Goal: Task Accomplishment & Management: Manage account settings

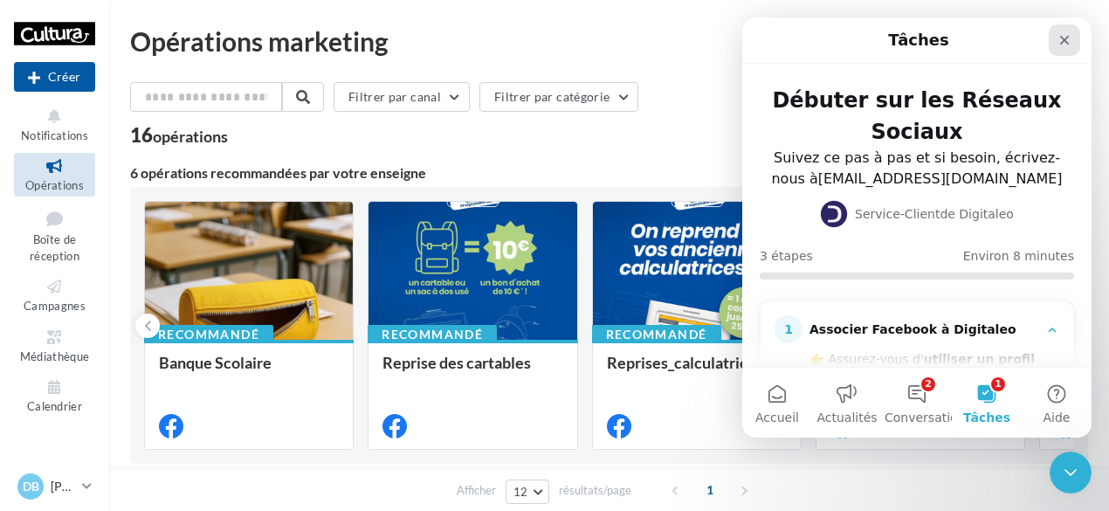
click at [1067, 36] on icon "Fermer" at bounding box center [1065, 40] width 14 height 14
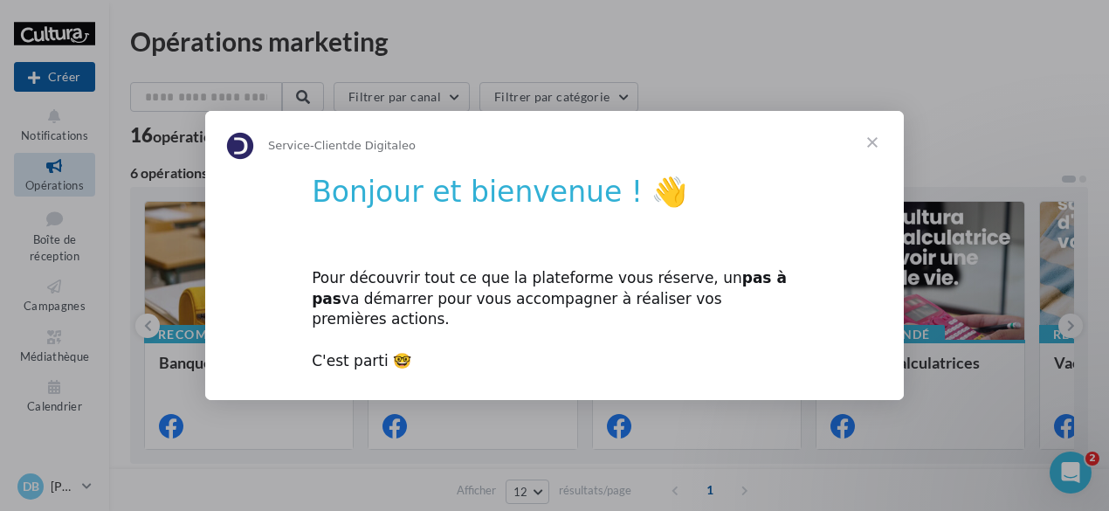
click at [877, 152] on span "Fermer" at bounding box center [872, 142] width 63 height 63
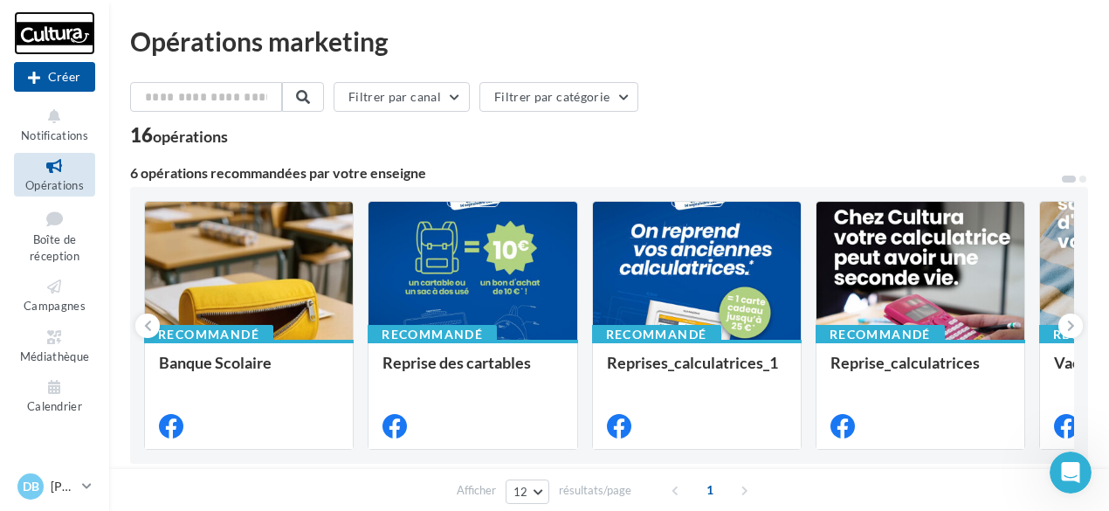
click at [54, 29] on div at bounding box center [54, 33] width 81 height 44
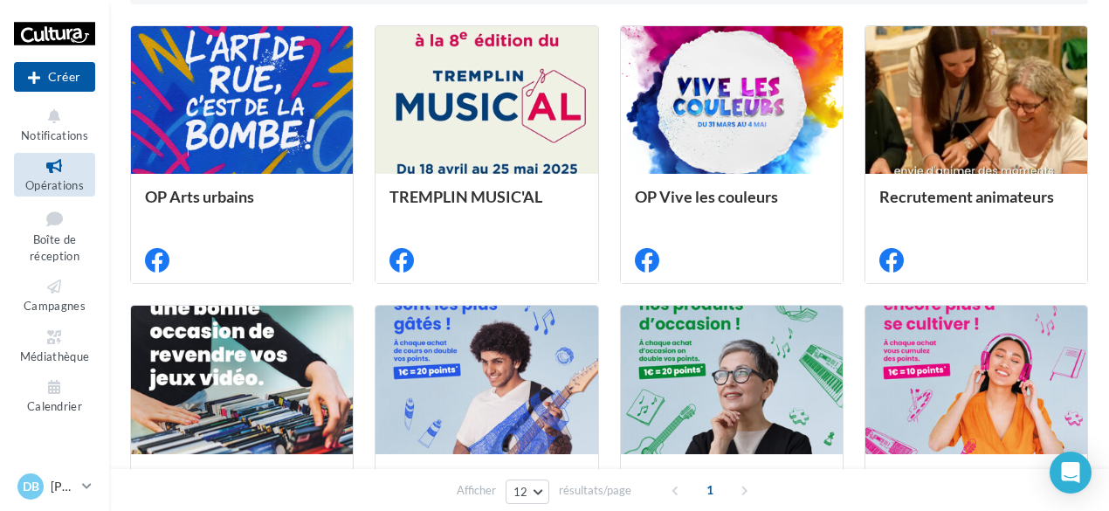
scroll to position [446, 0]
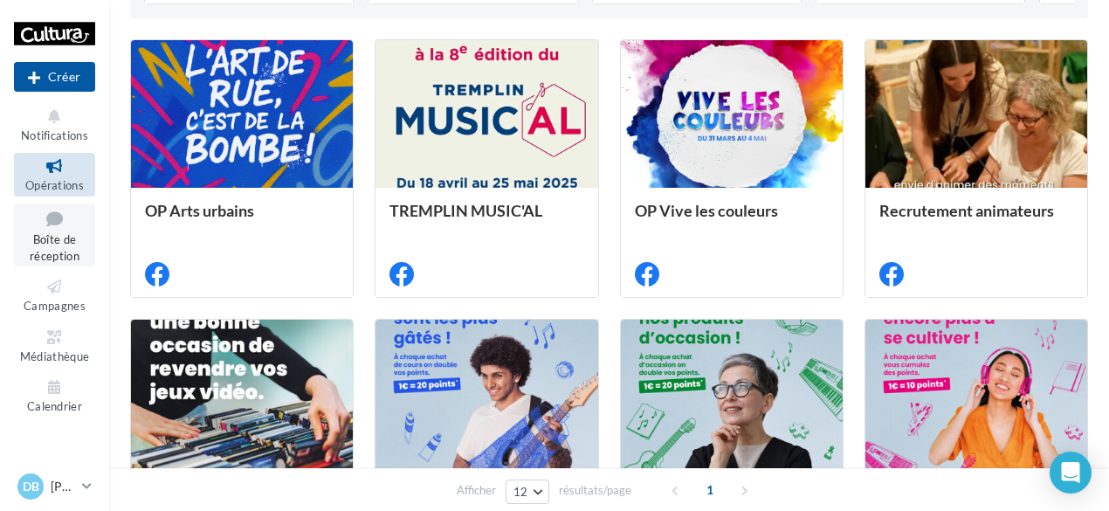
click at [56, 242] on span "Boîte de réception" at bounding box center [55, 247] width 50 height 31
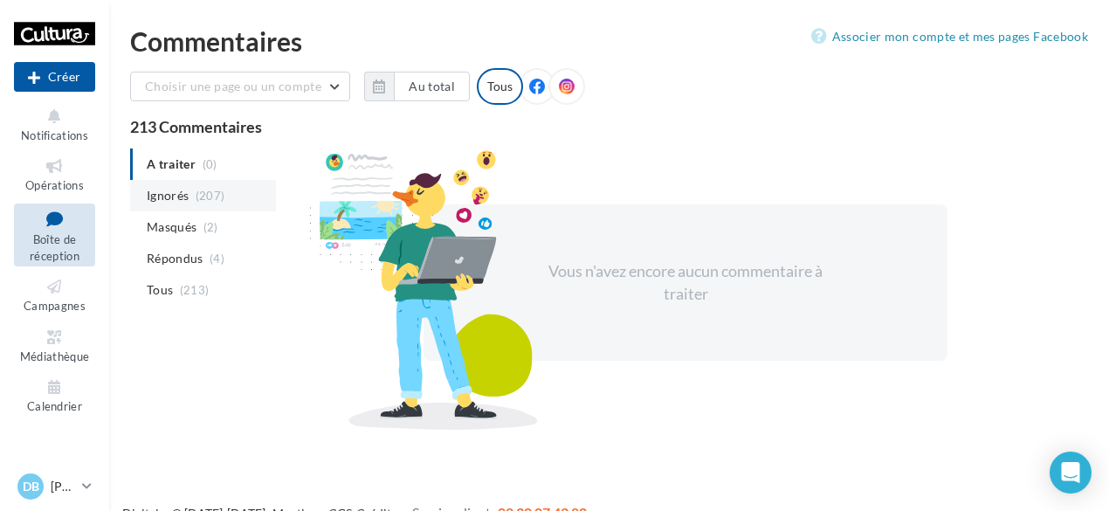
click at [190, 198] on li "Ignorés (207)" at bounding box center [203, 195] width 146 height 31
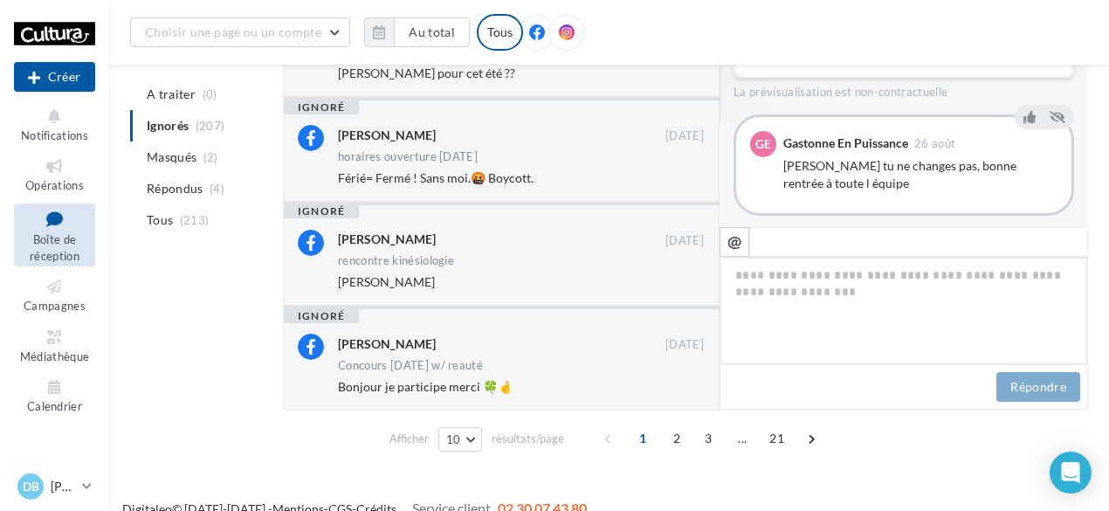
scroll to position [819, 0]
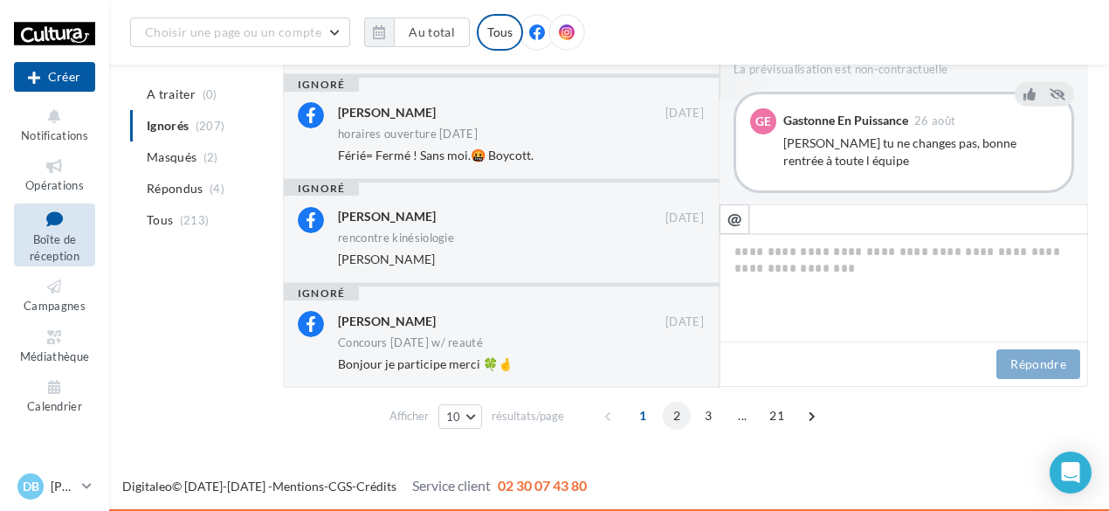
click at [670, 411] on span "2" at bounding box center [677, 416] width 28 height 28
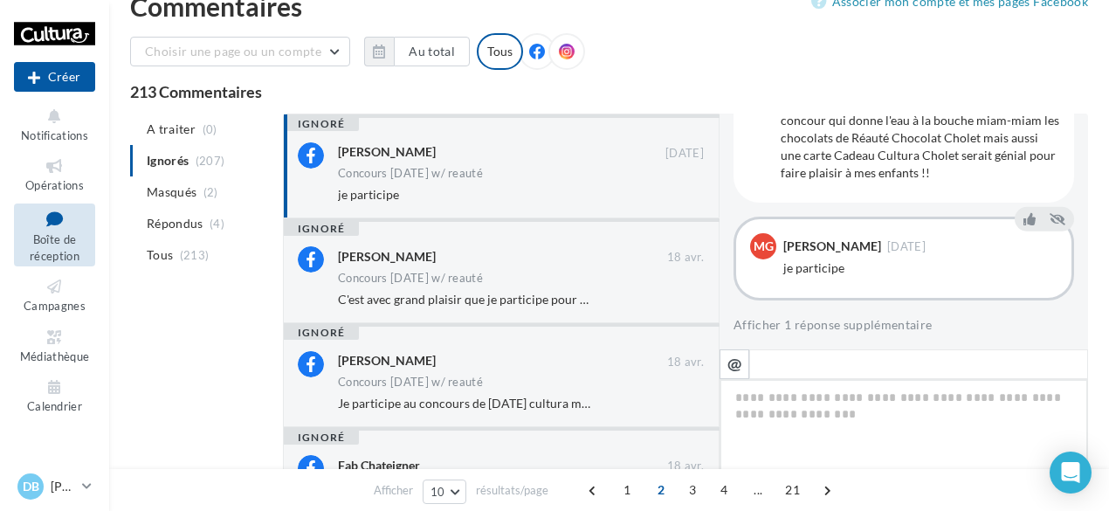
scroll to position [0, 0]
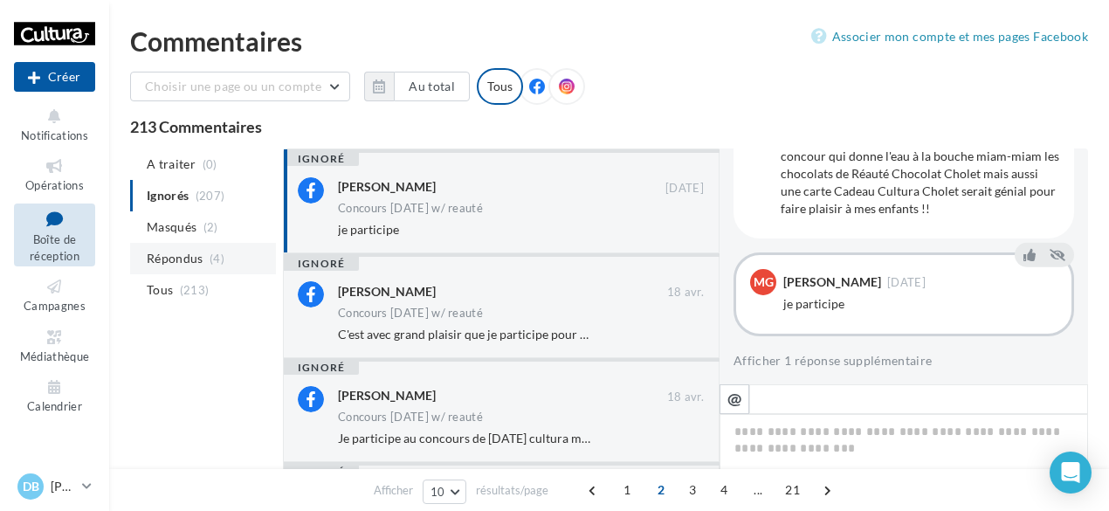
click at [185, 256] on span "Répondus" at bounding box center [175, 258] width 57 height 17
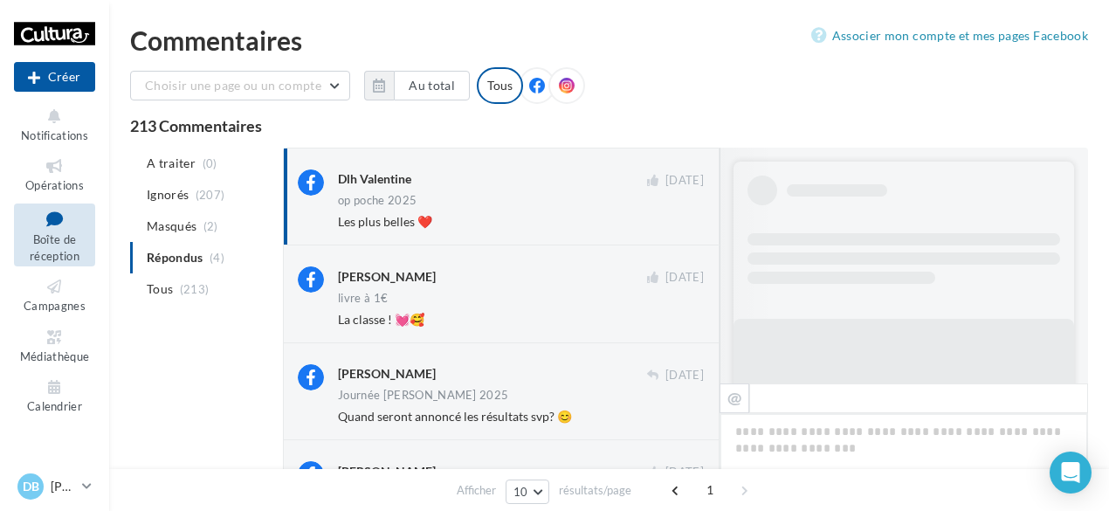
scroll to position [87, 0]
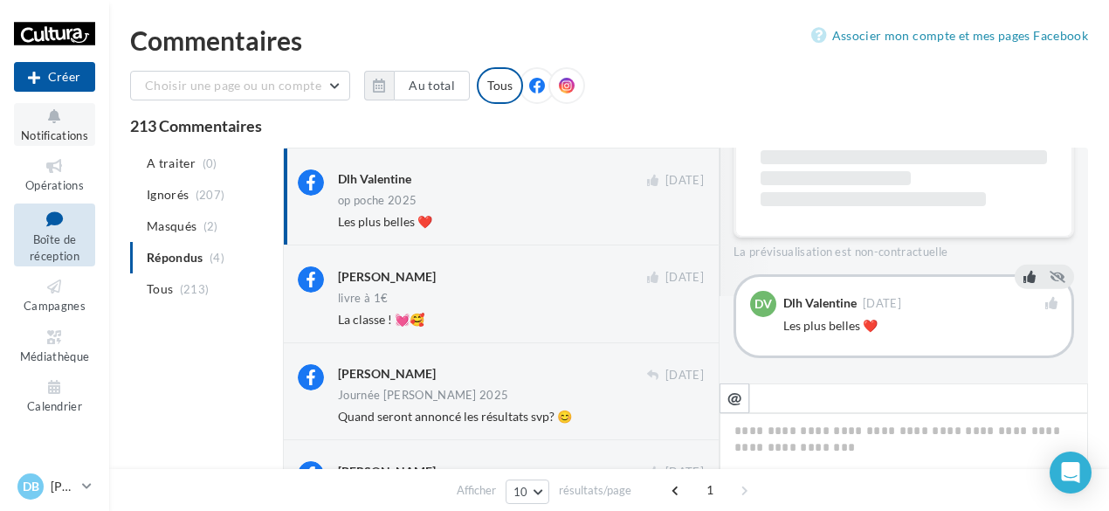
click at [62, 123] on icon at bounding box center [54, 117] width 71 height 20
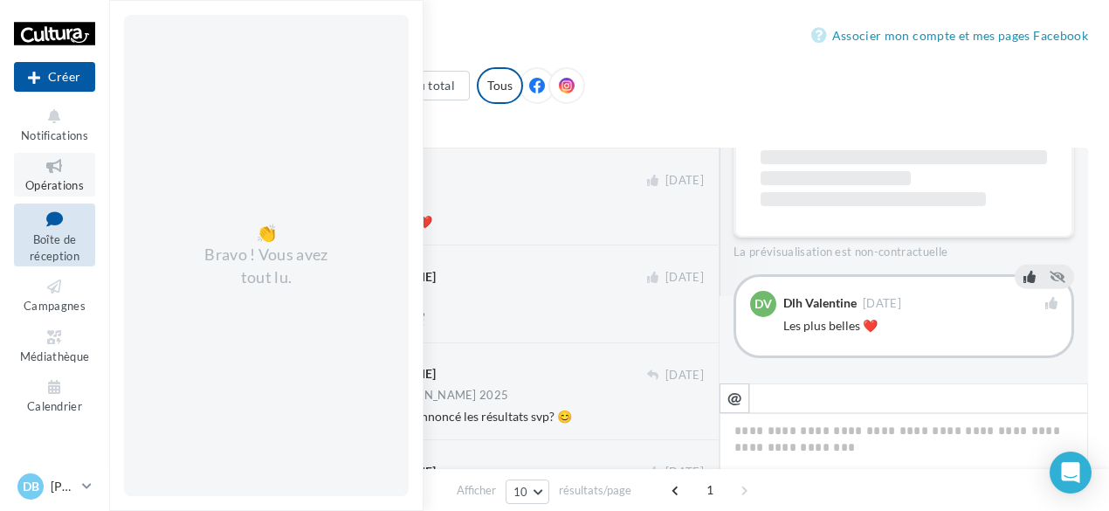
click at [70, 161] on icon at bounding box center [54, 166] width 71 height 20
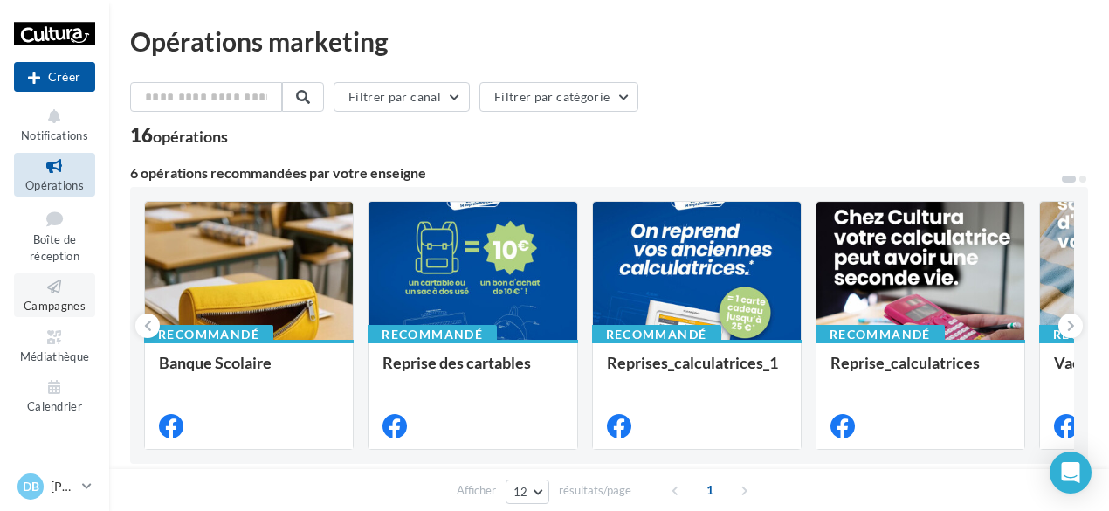
click at [57, 294] on icon at bounding box center [54, 287] width 71 height 20
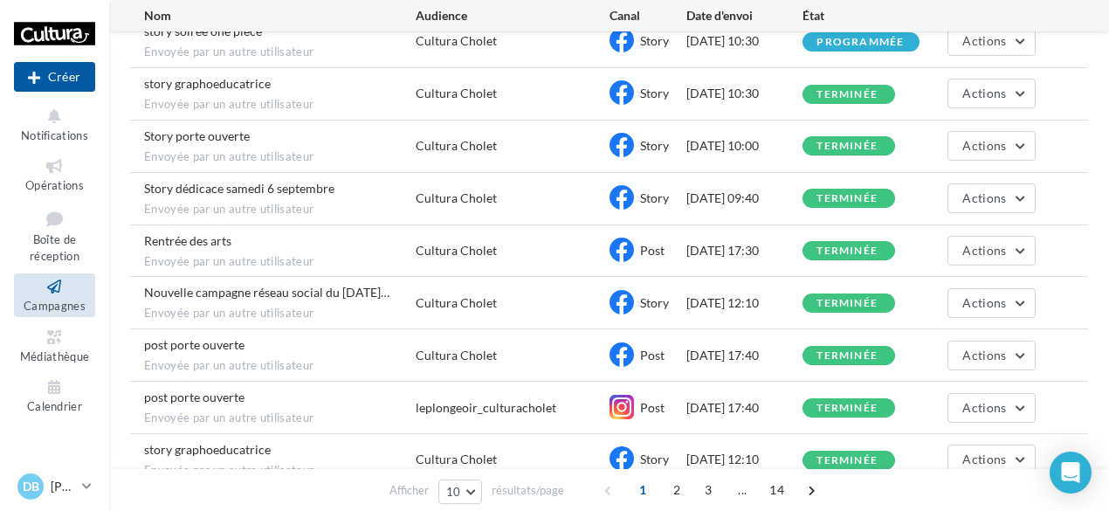
scroll to position [357, 0]
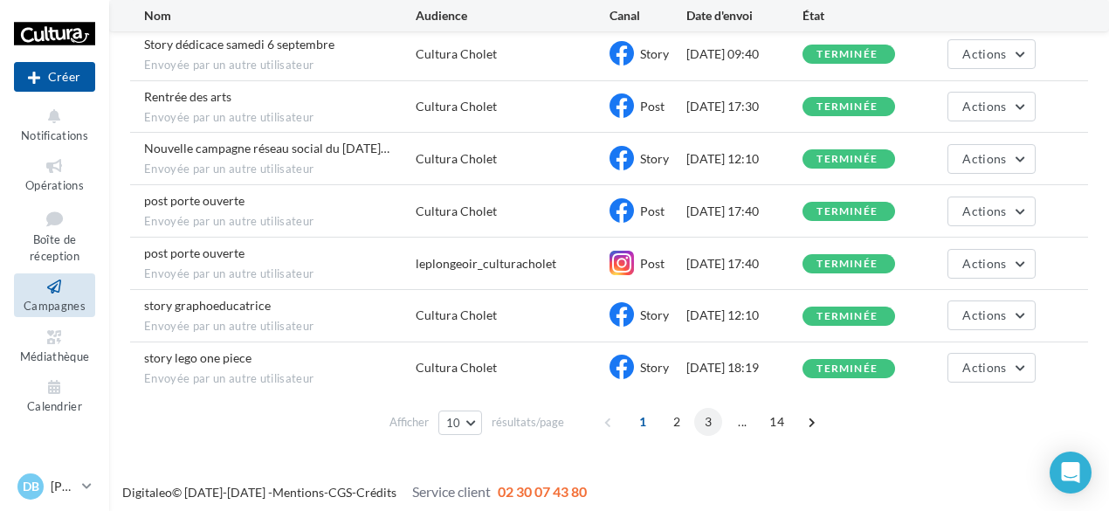
click at [710, 418] on span "3" at bounding box center [709, 422] width 28 height 28
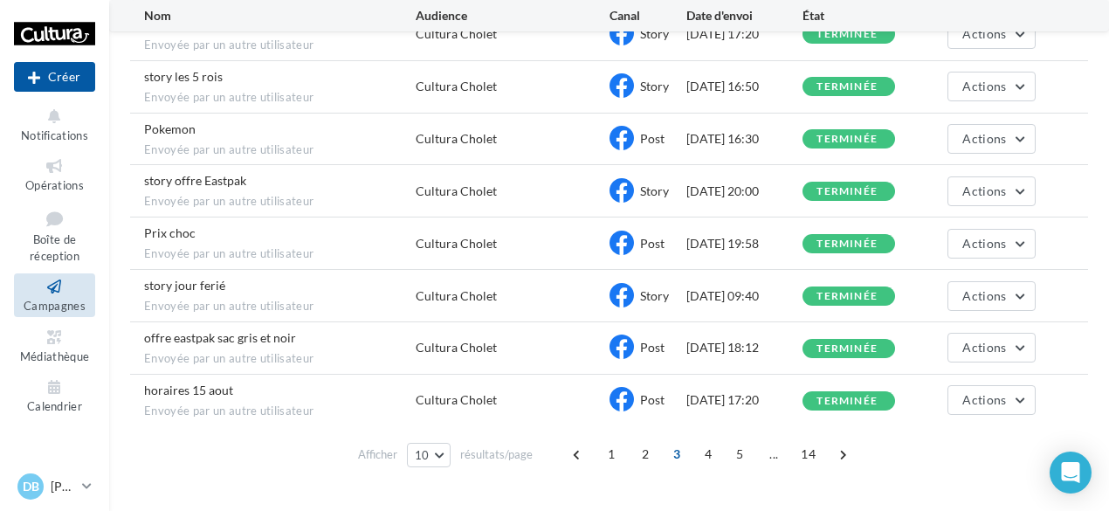
scroll to position [324, 0]
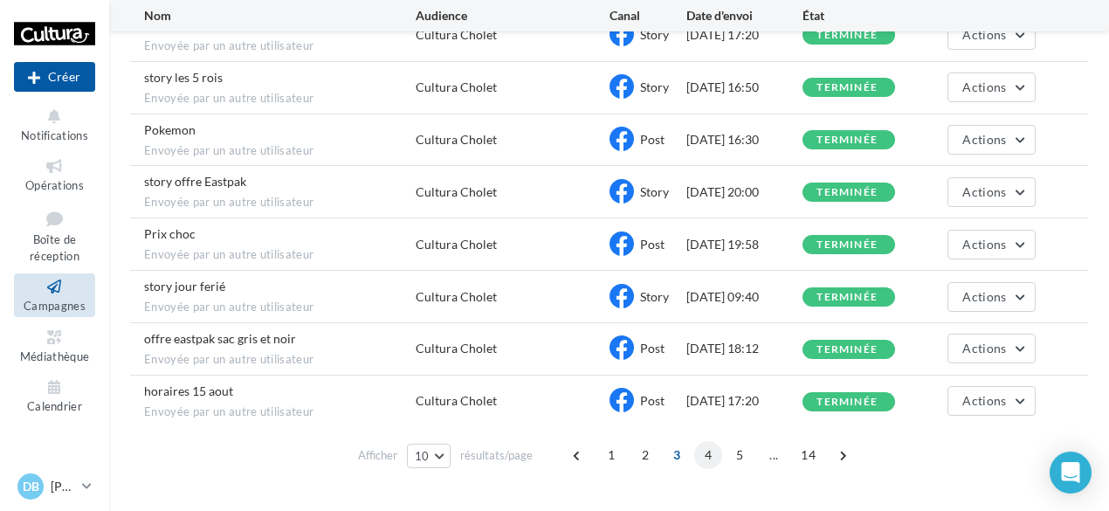
click at [711, 448] on span "4" at bounding box center [709, 455] width 28 height 28
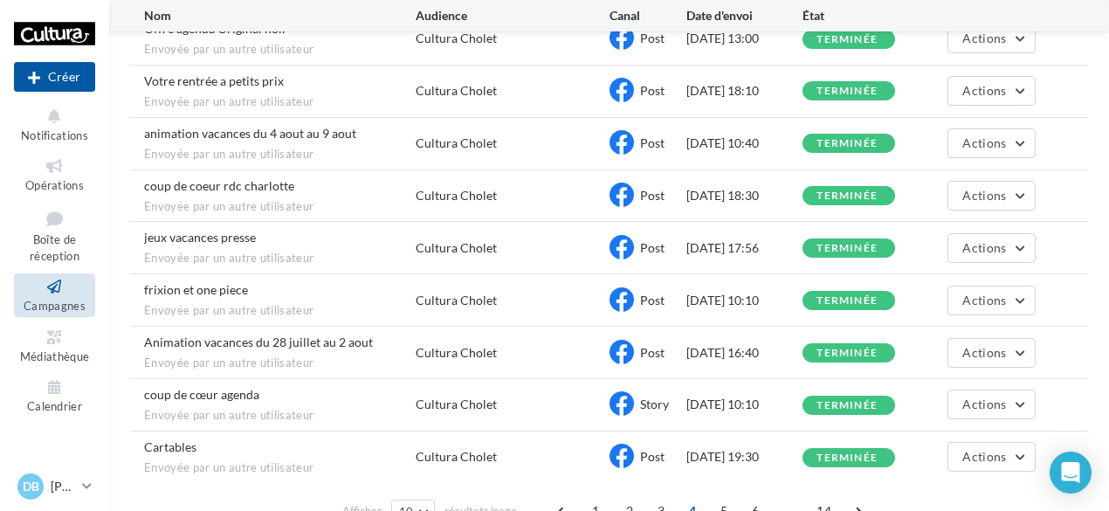
scroll to position [295, 0]
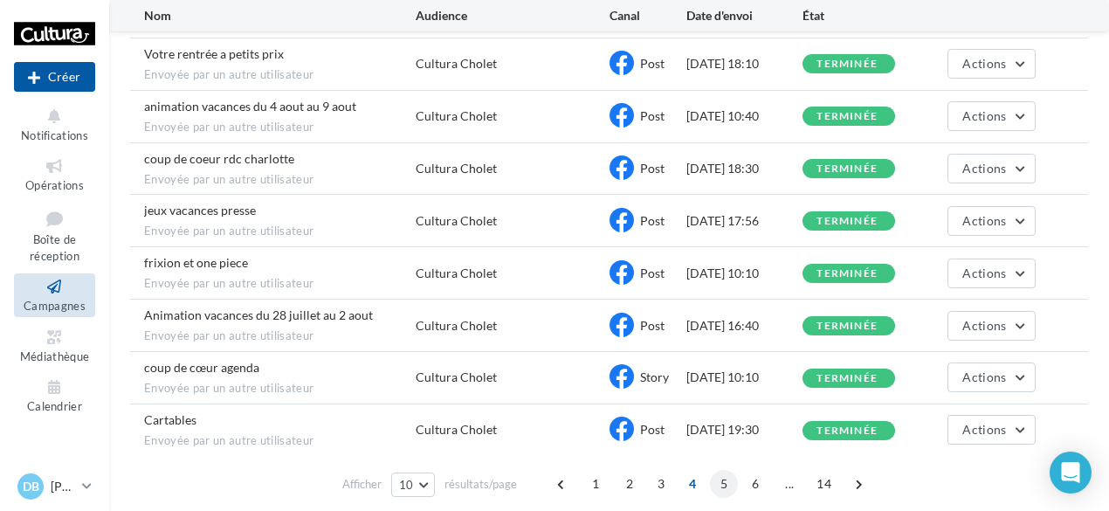
click at [722, 479] on span "5" at bounding box center [724, 484] width 28 height 28
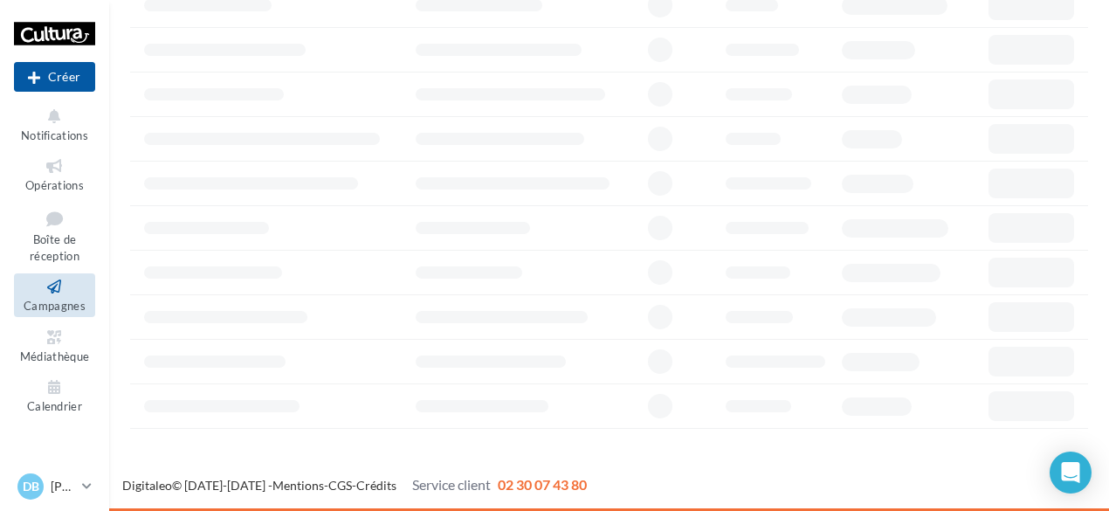
scroll to position [157, 0]
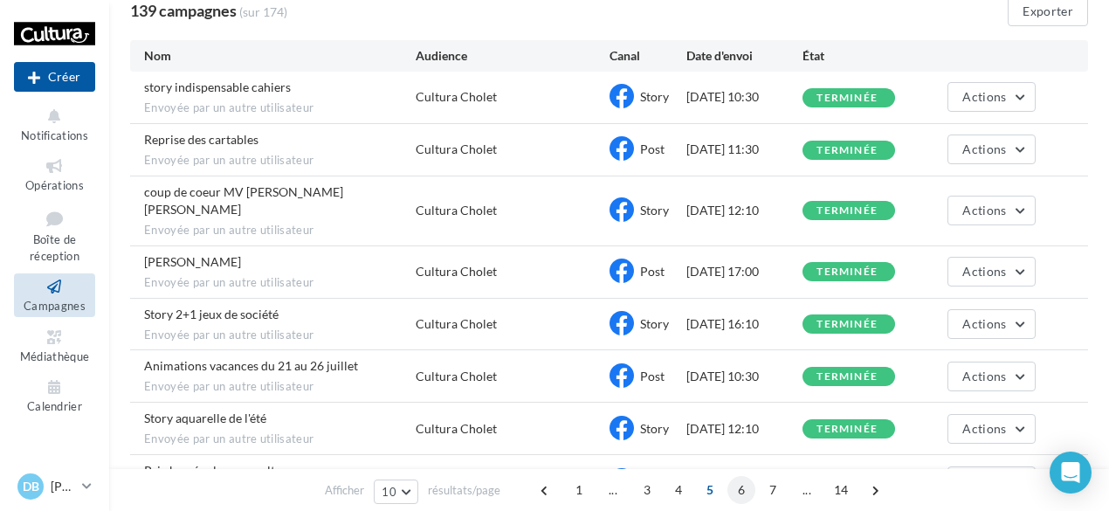
click at [737, 483] on span "6" at bounding box center [742, 490] width 28 height 28
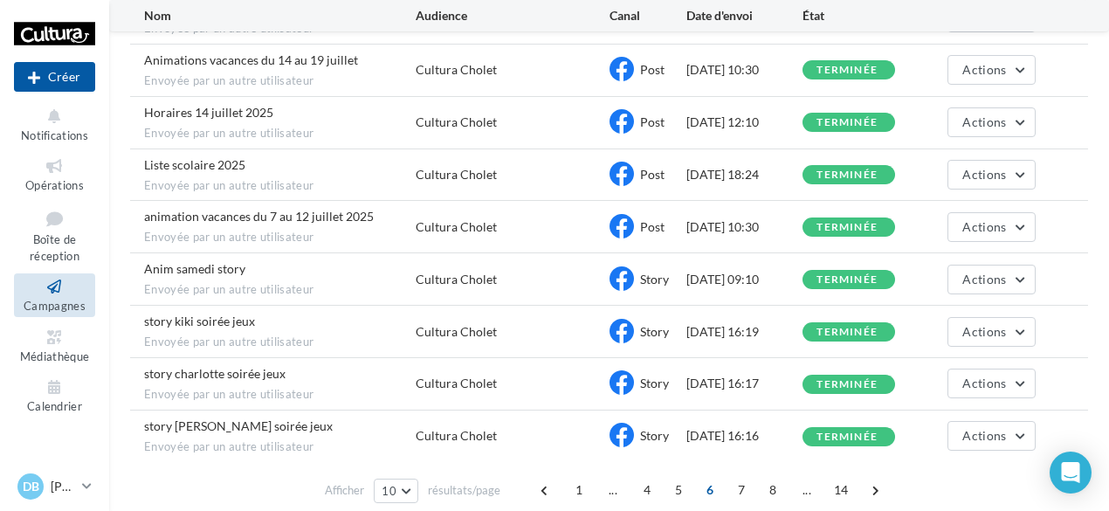
scroll to position [285, 0]
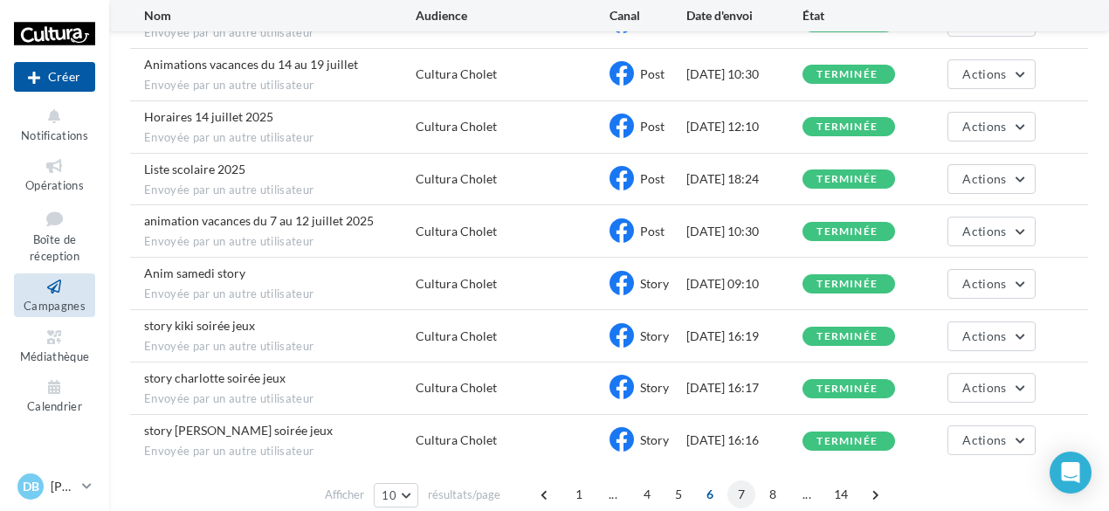
click at [743, 485] on span "7" at bounding box center [742, 494] width 28 height 28
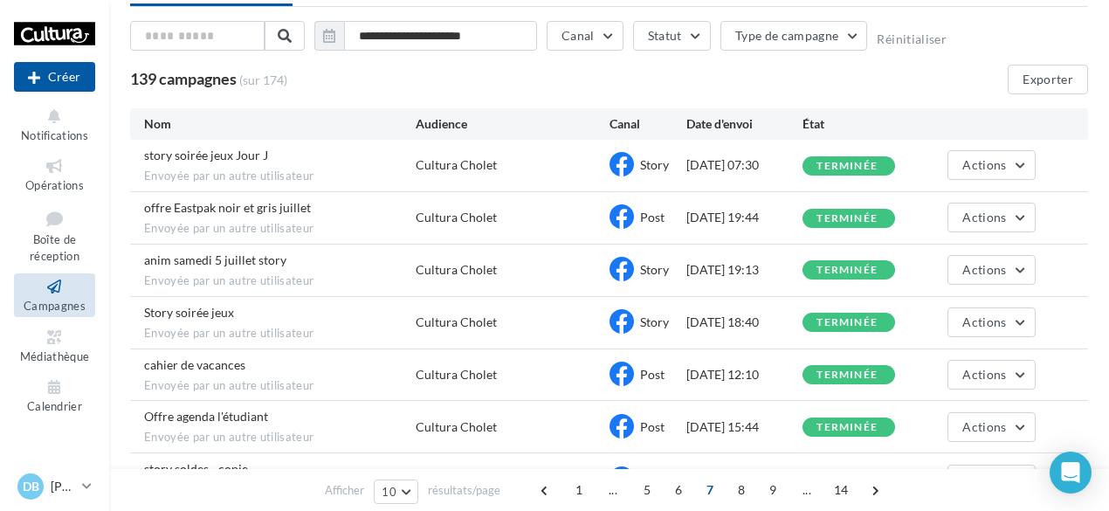
scroll to position [0, 0]
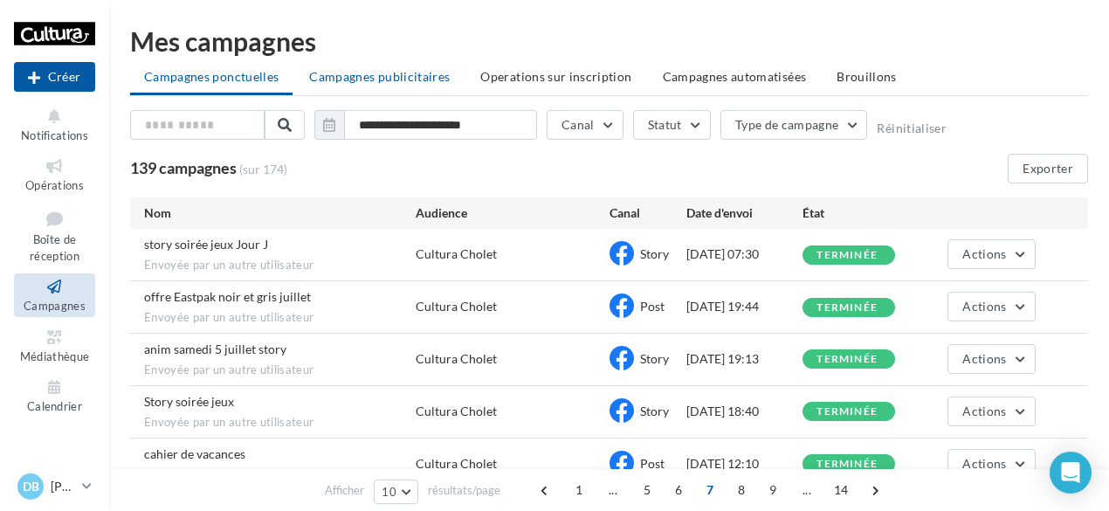
click at [446, 76] on li "Campagnes publicitaires" at bounding box center [379, 76] width 169 height 31
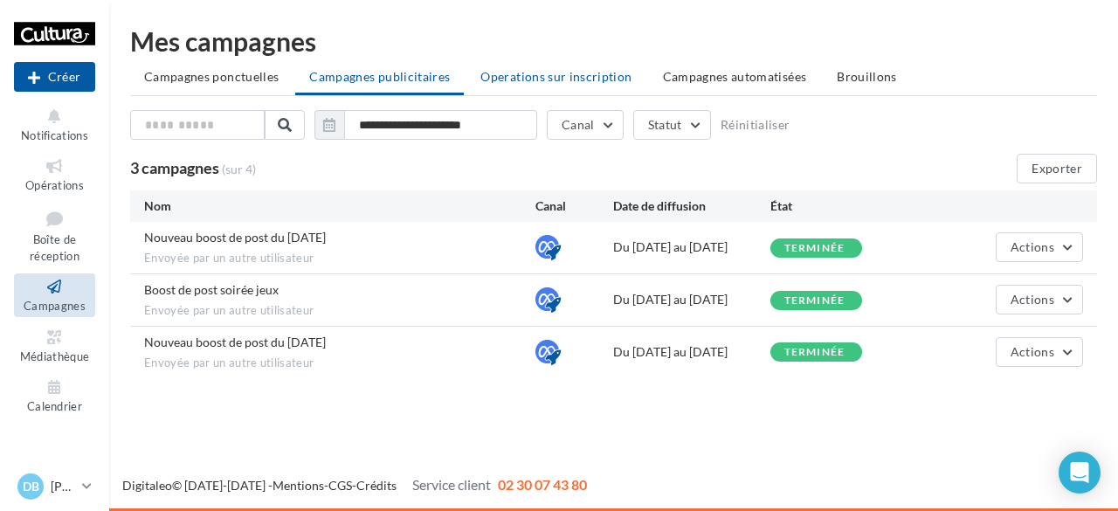
click at [543, 71] on span "Operations sur inscription" at bounding box center [555, 76] width 151 height 15
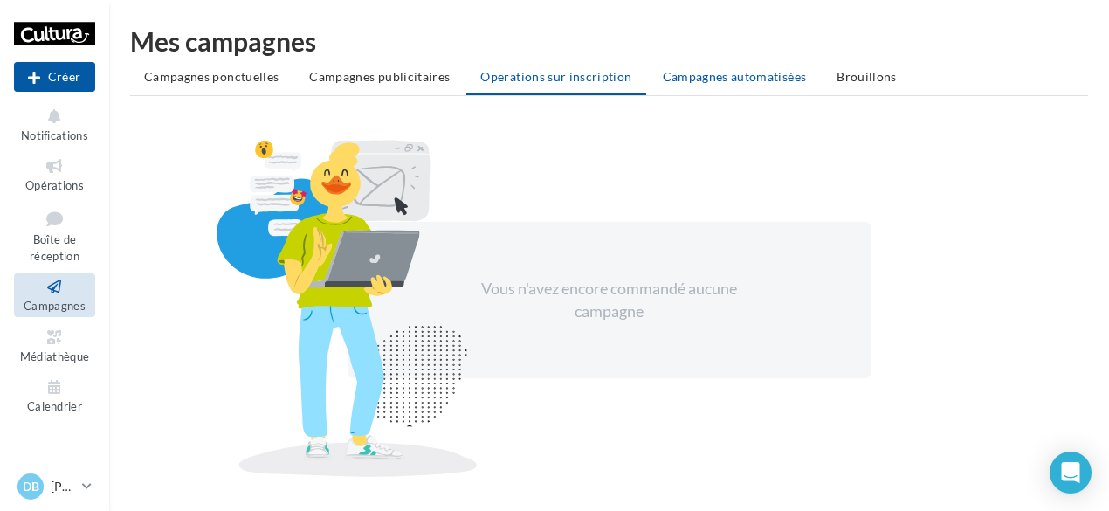
click at [736, 89] on li "Campagnes automatisées" at bounding box center [735, 76] width 172 height 31
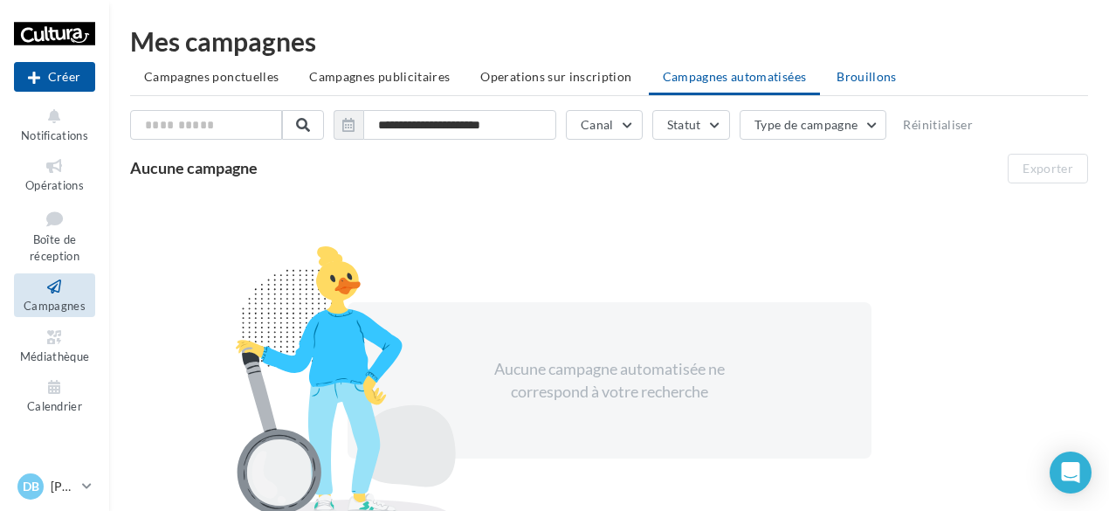
click at [863, 81] on span "Brouillons" at bounding box center [867, 76] width 60 height 15
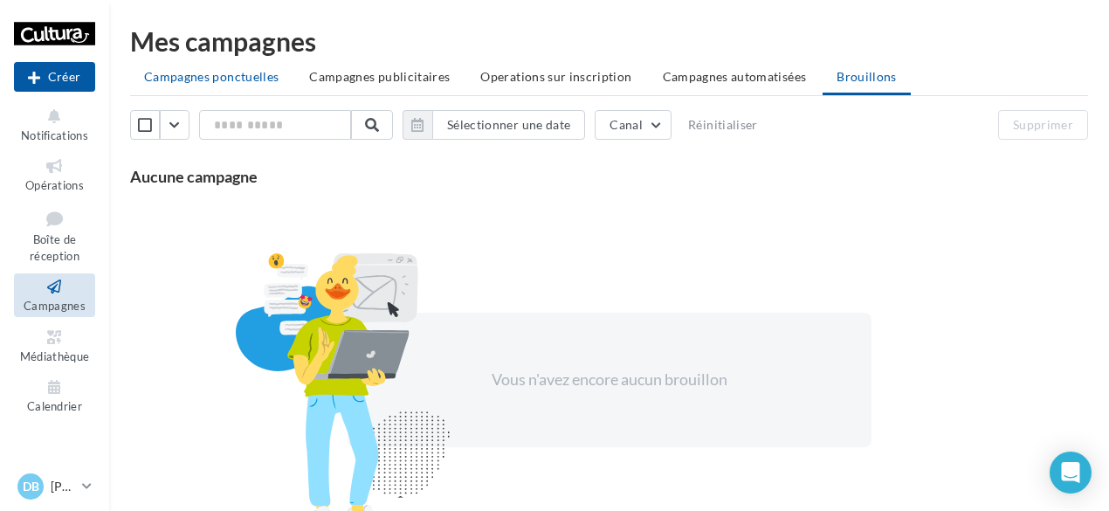
click at [220, 74] on span "Campagnes ponctuelles" at bounding box center [211, 76] width 135 height 15
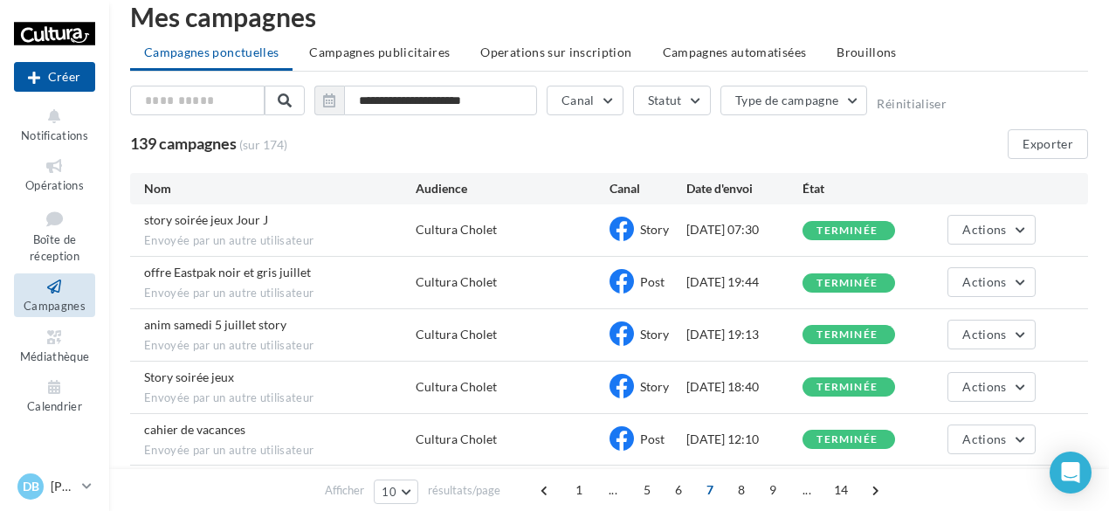
scroll to position [25, 0]
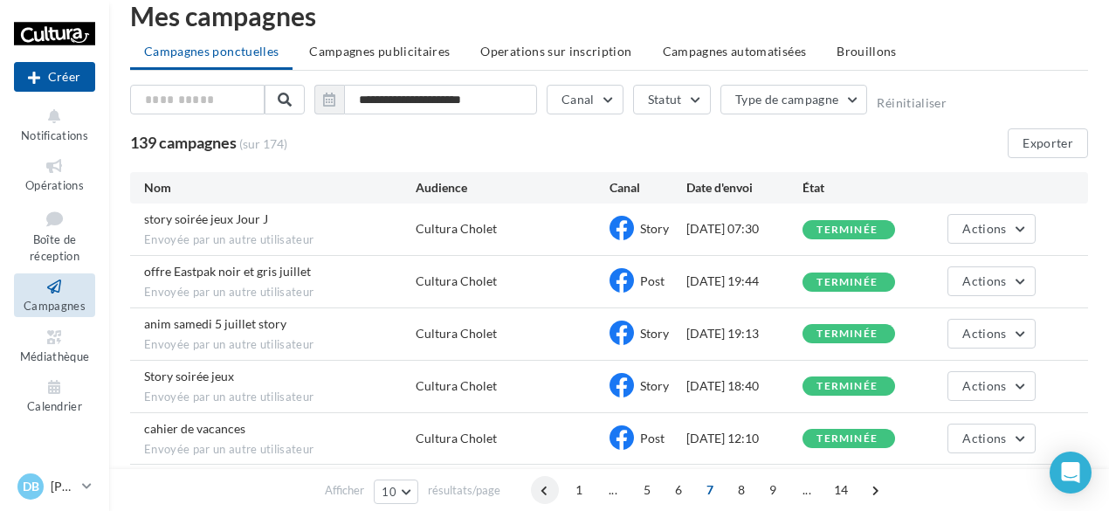
click at [550, 492] on span at bounding box center [545, 490] width 28 height 28
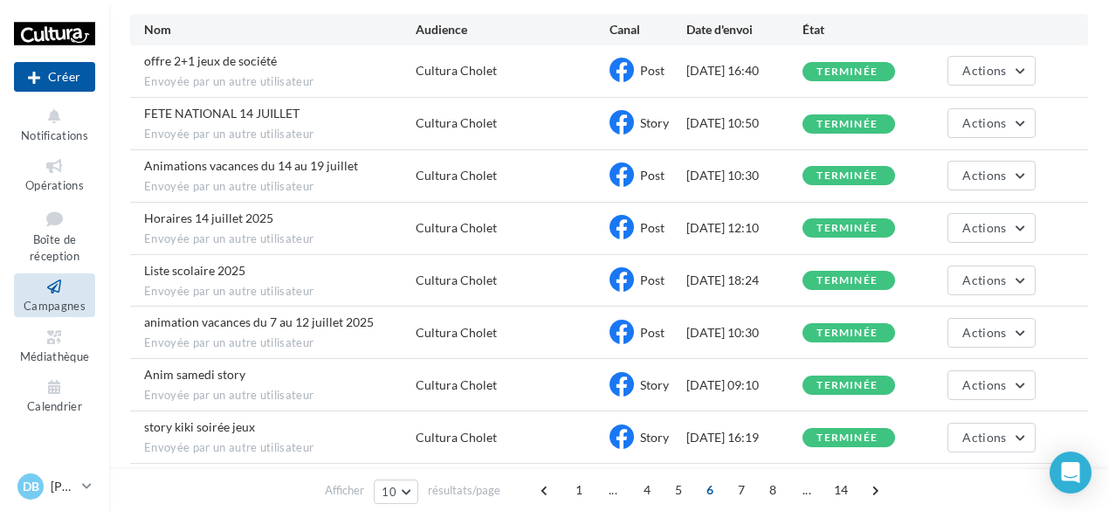
scroll to position [185, 0]
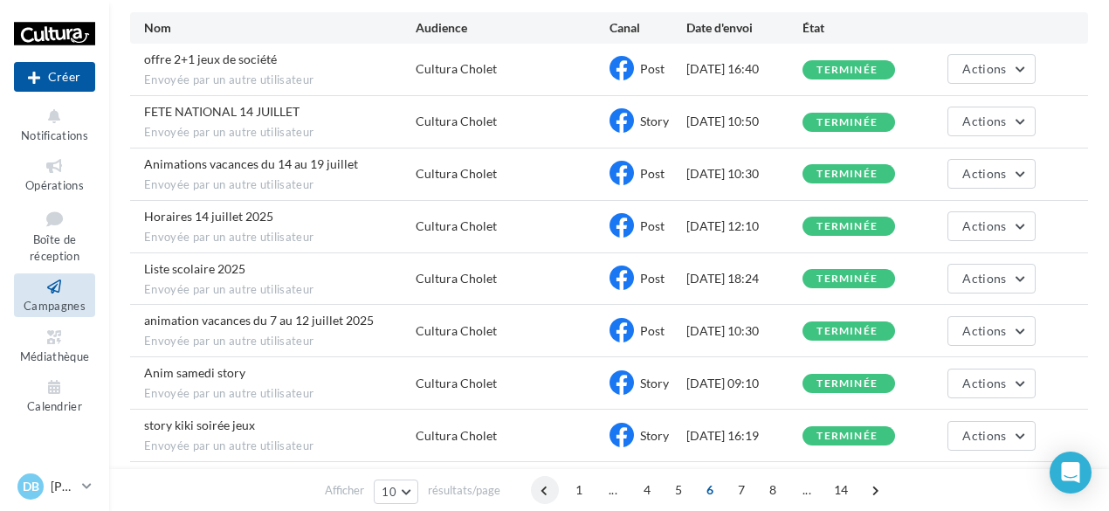
click at [549, 494] on span at bounding box center [545, 490] width 28 height 28
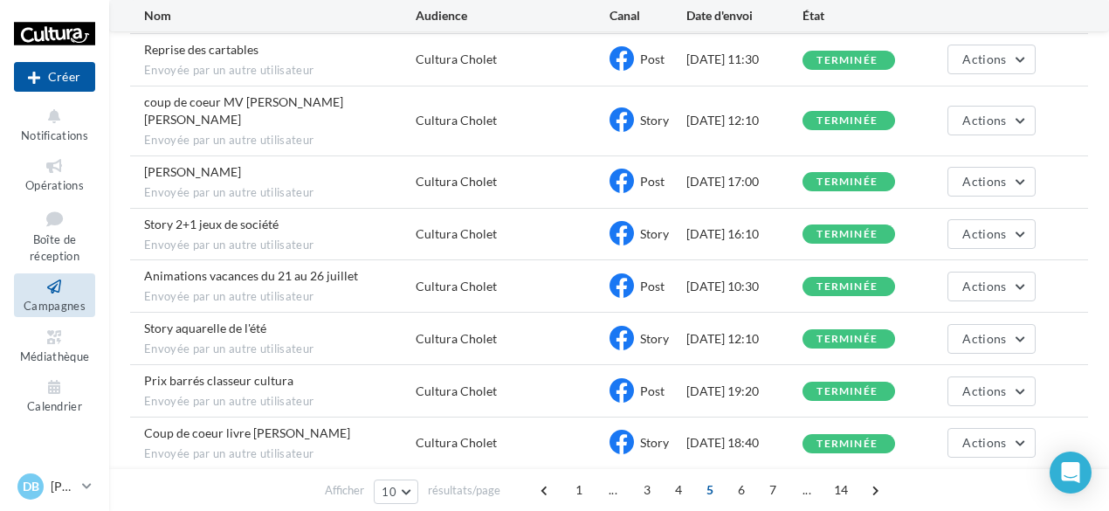
scroll to position [248, 0]
click at [579, 488] on span "1" at bounding box center [579, 490] width 28 height 28
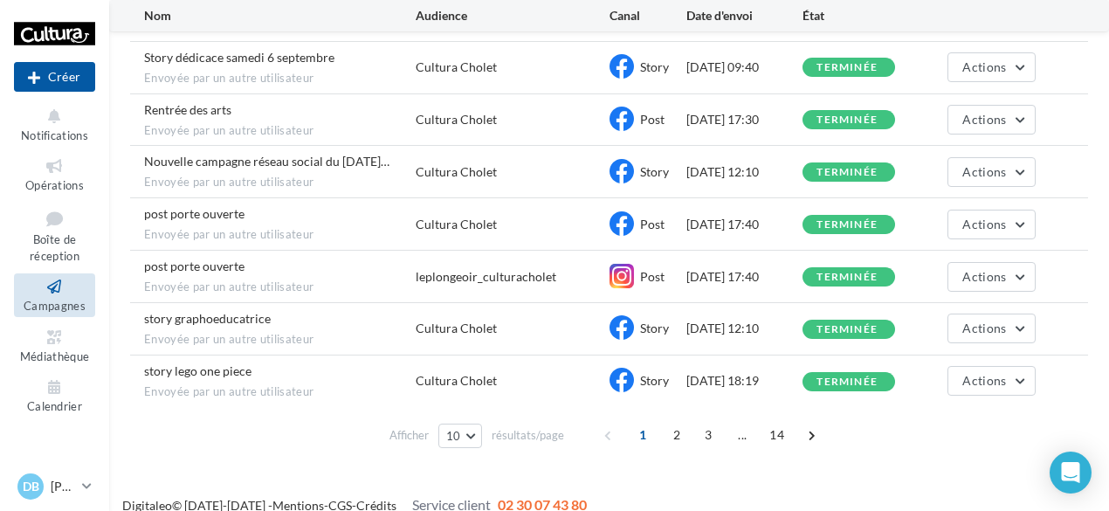
scroll to position [357, 0]
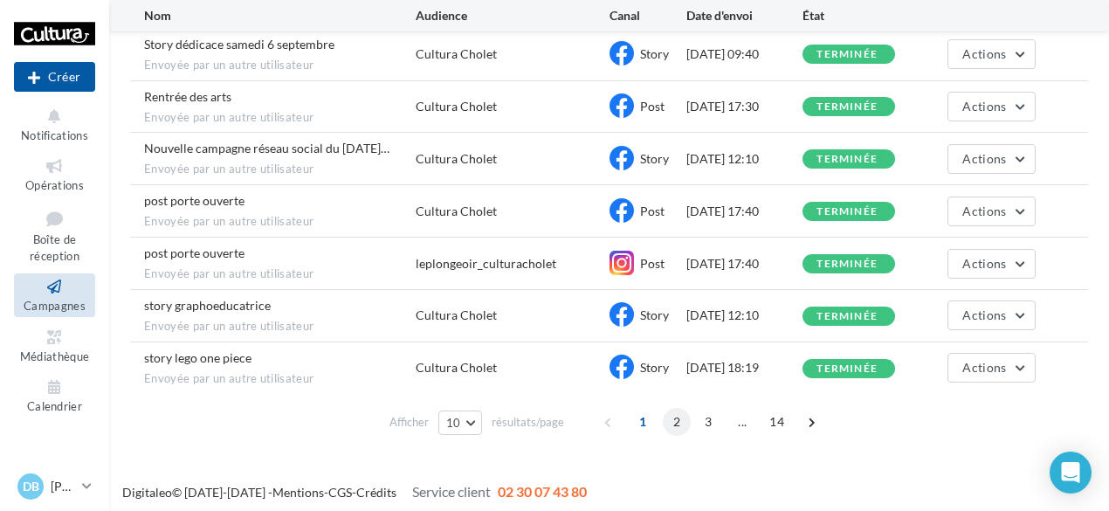
click at [681, 417] on span "2" at bounding box center [677, 422] width 28 height 28
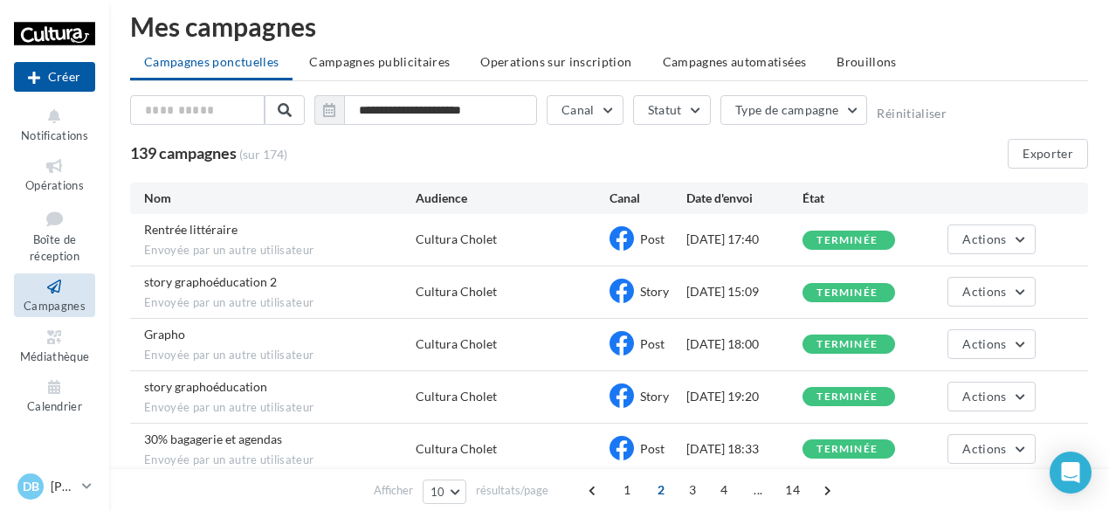
scroll to position [16, 0]
click at [329, 106] on icon "button" at bounding box center [329, 109] width 12 height 14
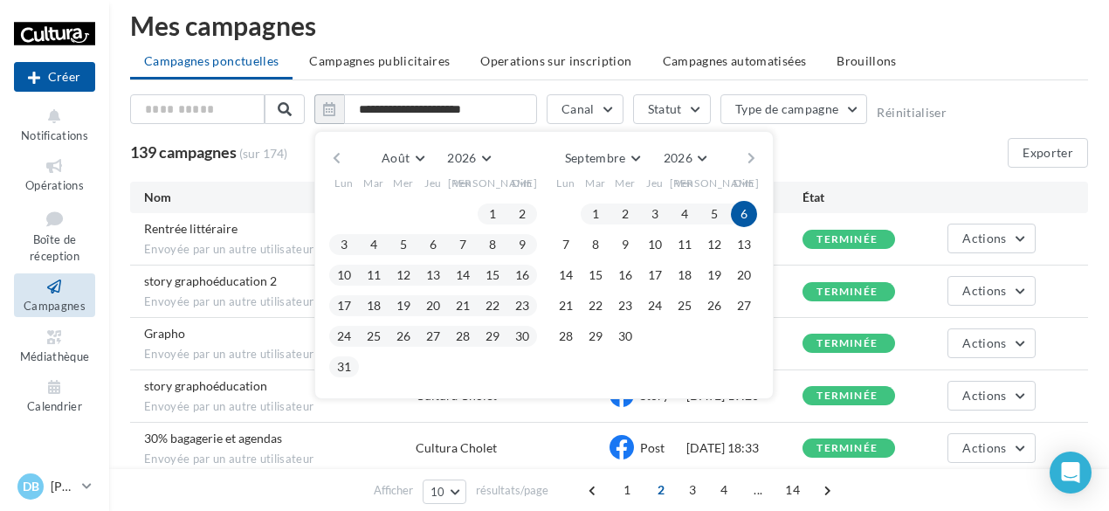
click at [342, 151] on button "button" at bounding box center [336, 158] width 15 height 24
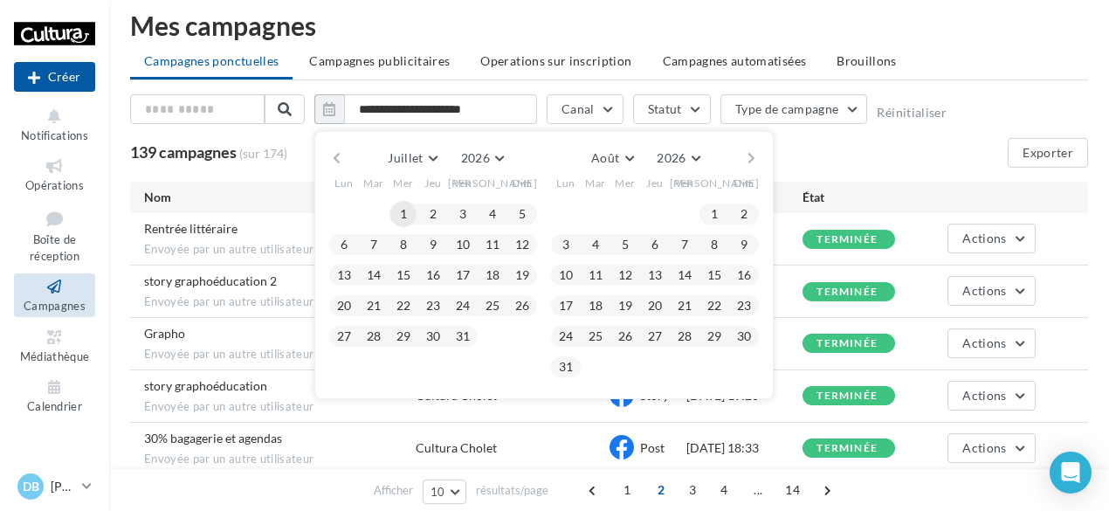
click at [399, 210] on button "1" at bounding box center [403, 214] width 26 height 26
click at [568, 363] on button "31" at bounding box center [566, 367] width 26 height 26
type input "**********"
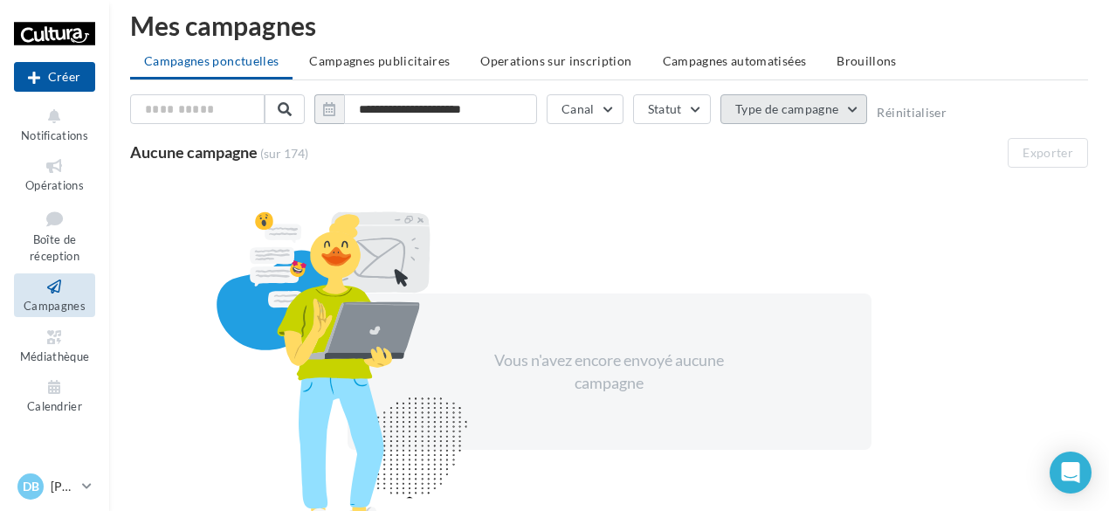
click at [812, 104] on button "Type de campagne" at bounding box center [795, 109] width 148 height 30
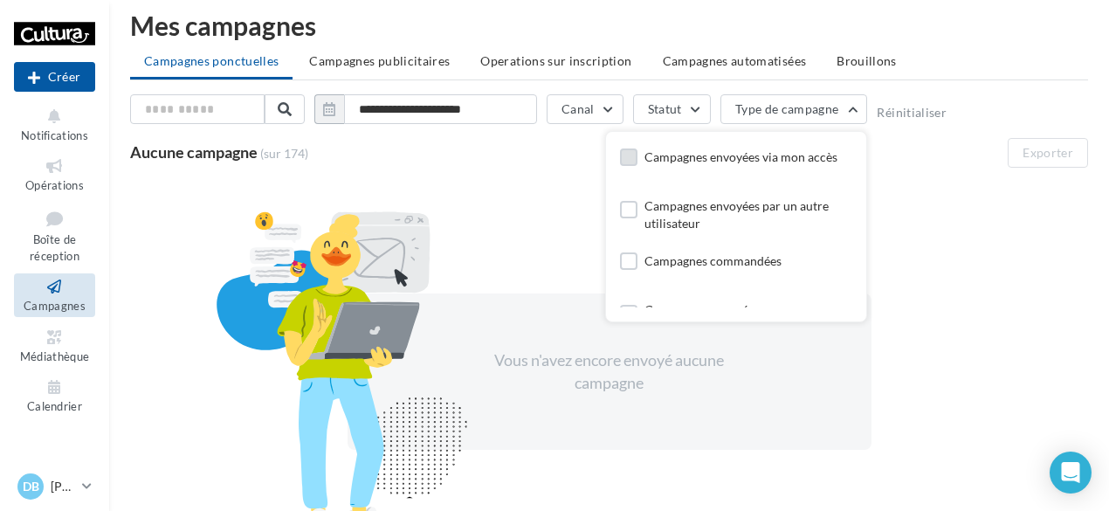
click at [624, 155] on label at bounding box center [628, 157] width 17 height 17
click at [642, 211] on label at bounding box center [643, 209] width 17 height 17
click at [650, 270] on div at bounding box center [643, 263] width 17 height 22
click at [640, 256] on label at bounding box center [643, 260] width 17 height 17
click at [643, 154] on icon at bounding box center [644, 157] width 12 height 12
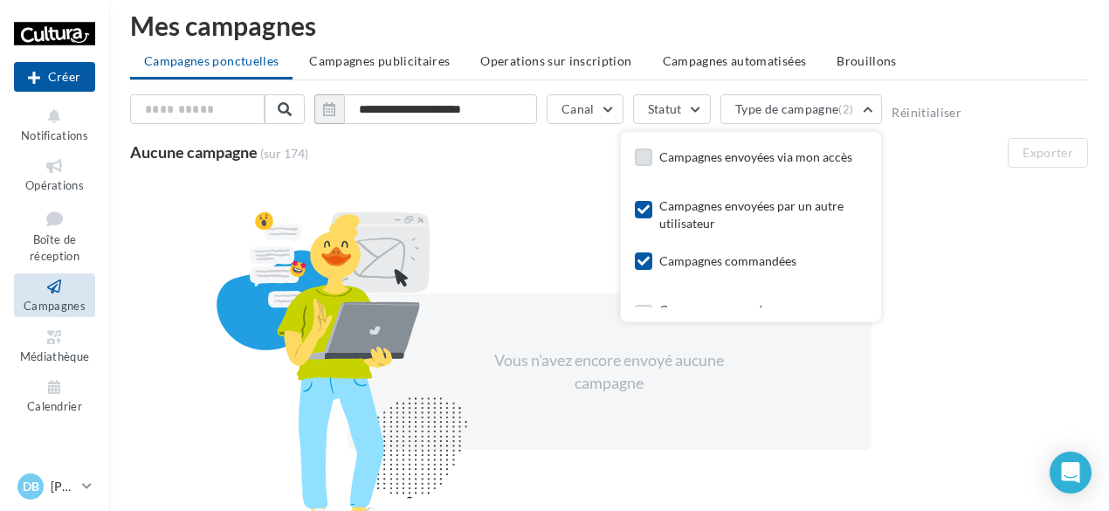
click at [641, 219] on div at bounding box center [643, 212] width 17 height 22
click at [641, 259] on icon at bounding box center [644, 261] width 12 height 12
click at [642, 218] on div at bounding box center [643, 212] width 17 height 22
click at [642, 213] on icon at bounding box center [644, 210] width 12 height 12
click at [342, 62] on span "Campagnes publicitaires" at bounding box center [379, 60] width 141 height 15
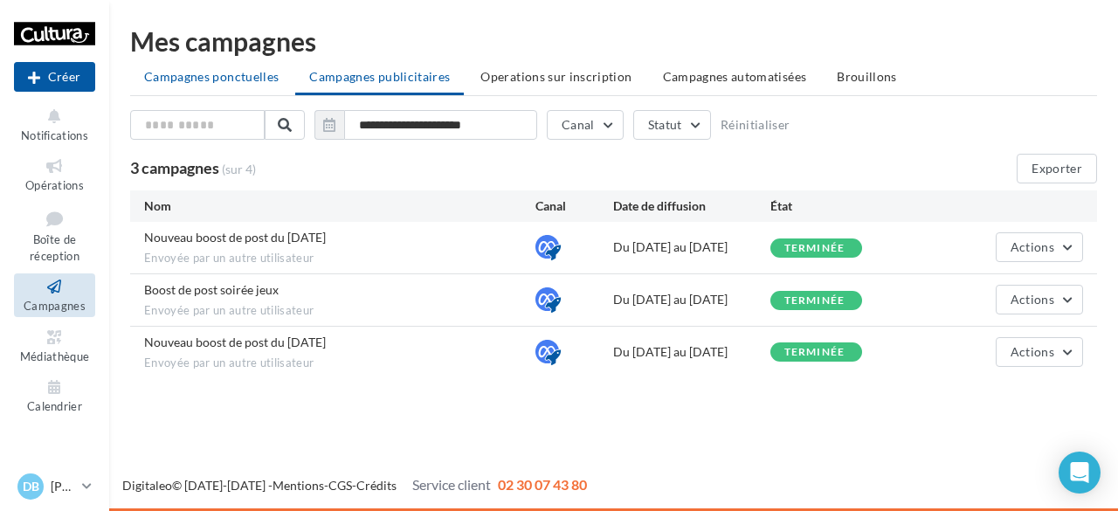
click at [233, 75] on span "Campagnes ponctuelles" at bounding box center [211, 76] width 135 height 15
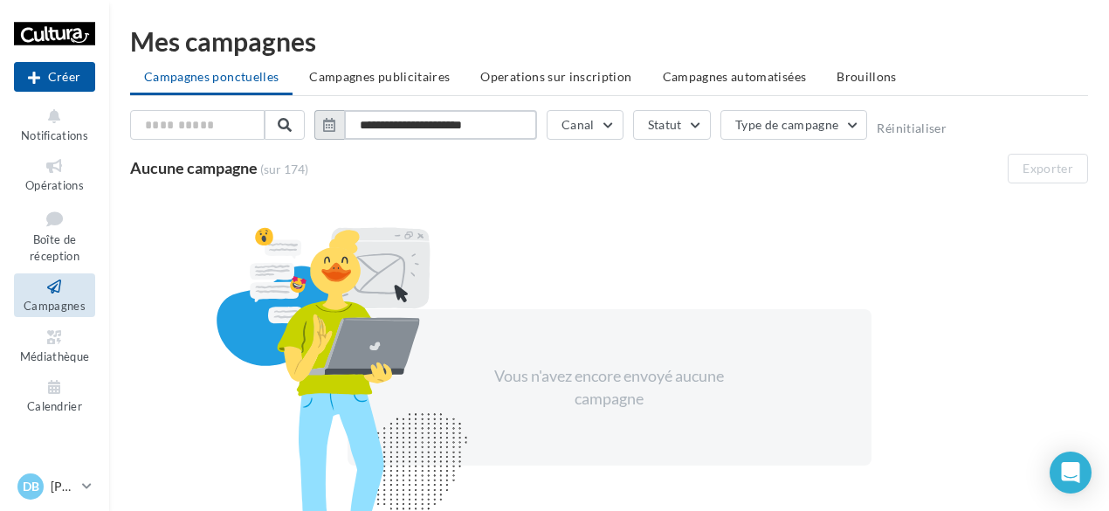
click at [425, 127] on input "**********" at bounding box center [440, 125] width 193 height 30
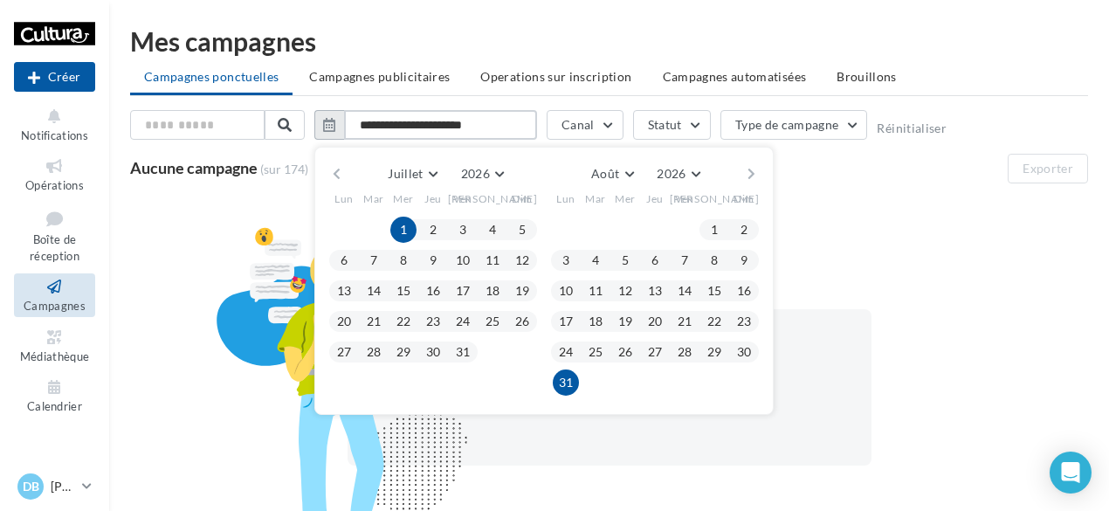
click at [511, 124] on input "**********" at bounding box center [440, 125] width 193 height 30
type input "**********"
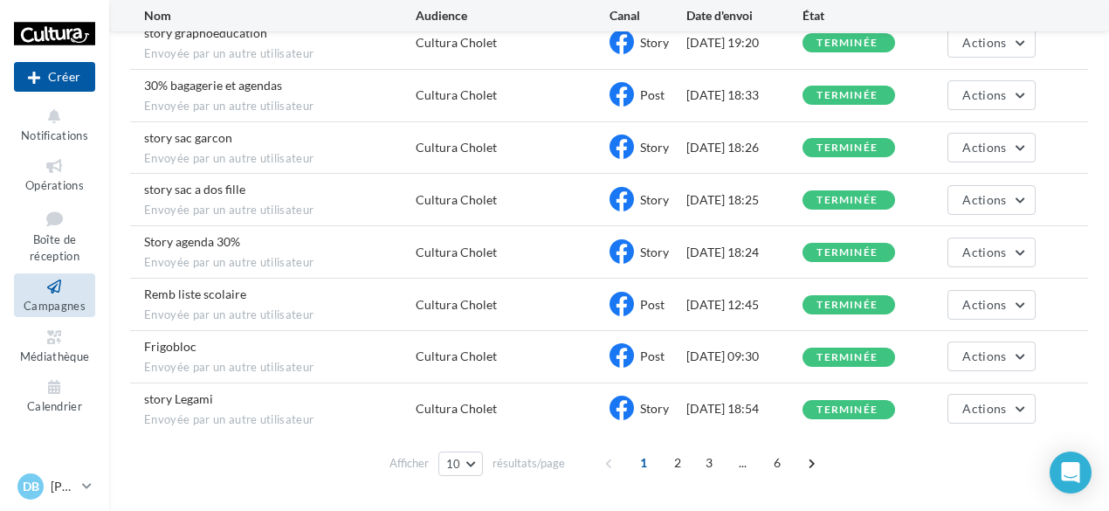
scroll to position [318, 0]
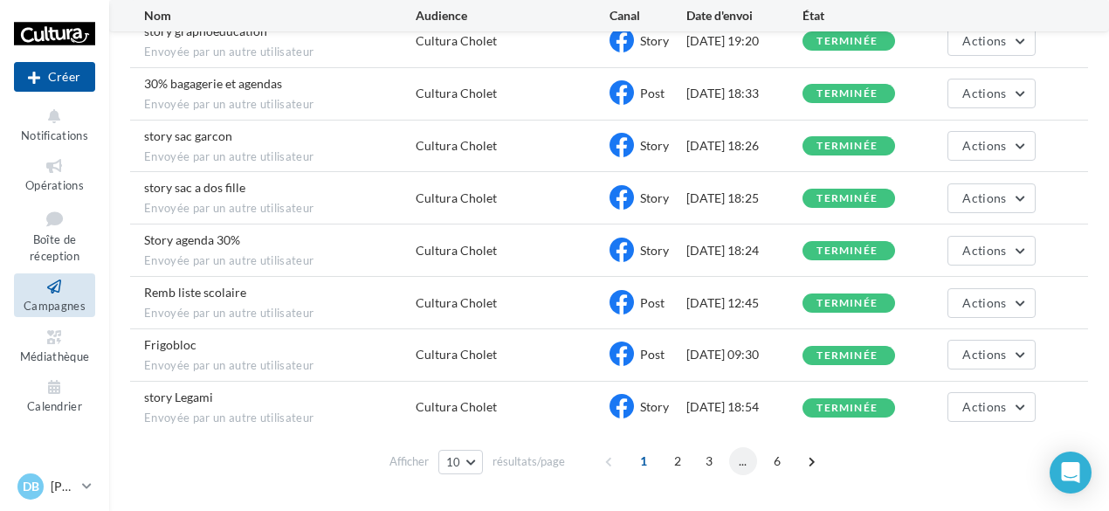
click at [743, 460] on span "..." at bounding box center [743, 461] width 28 height 28
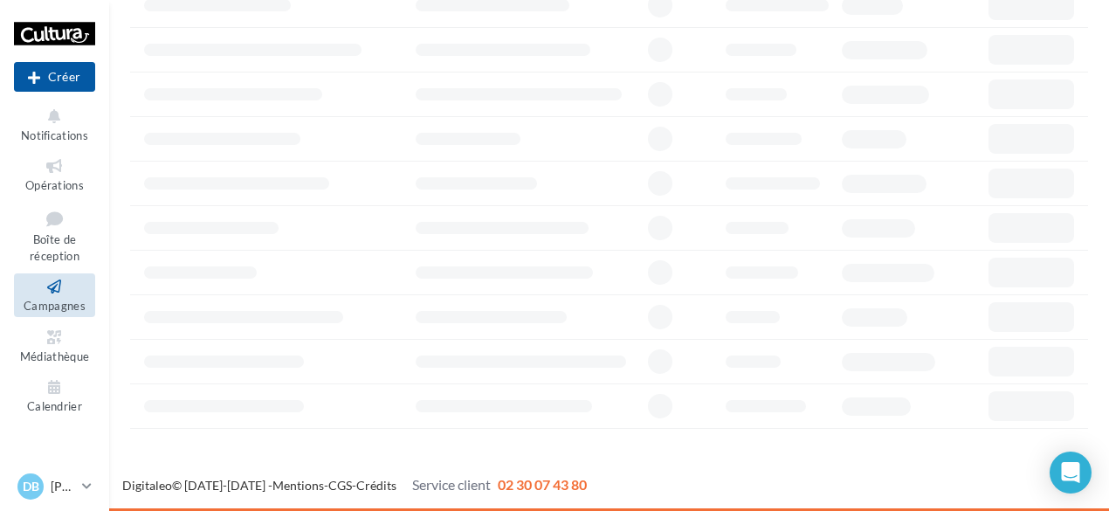
scroll to position [157, 0]
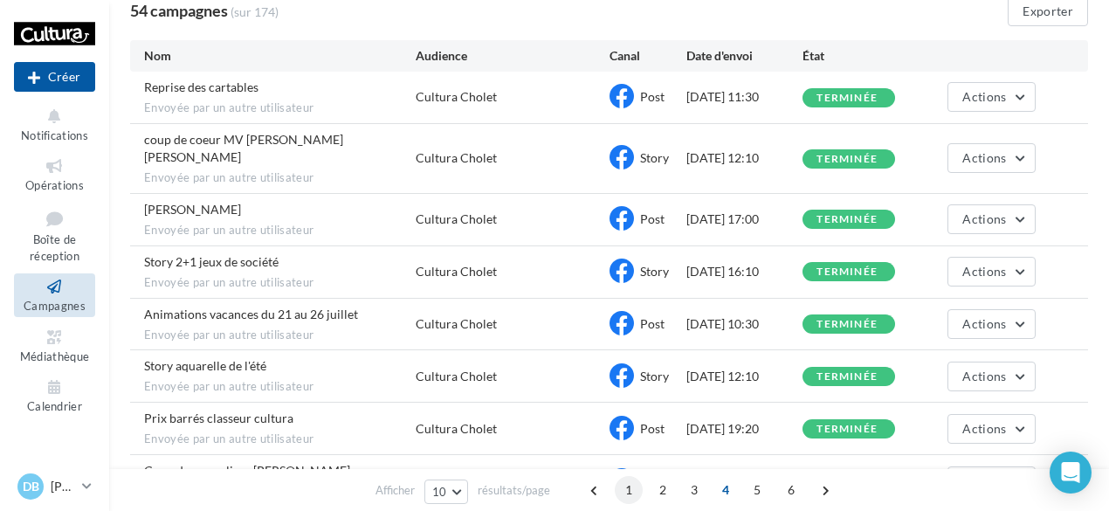
click at [627, 490] on span "1" at bounding box center [629, 490] width 28 height 28
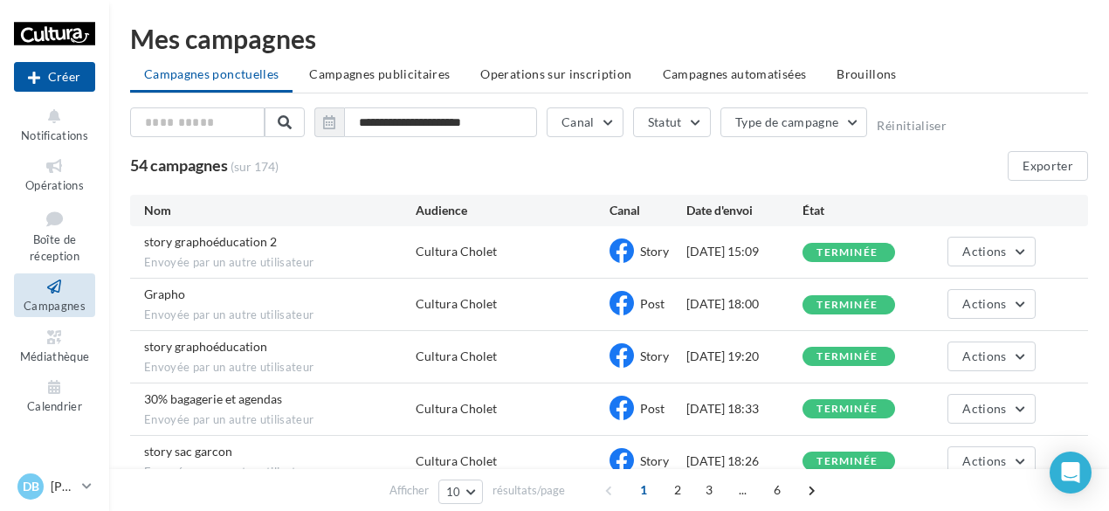
scroll to position [0, 0]
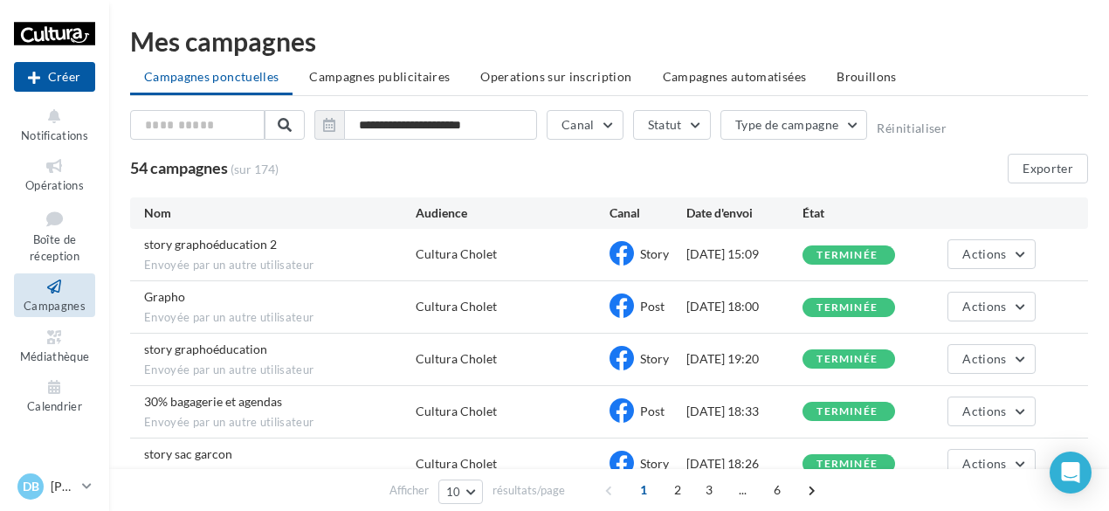
click at [591, 216] on div "Audience" at bounding box center [513, 212] width 194 height 17
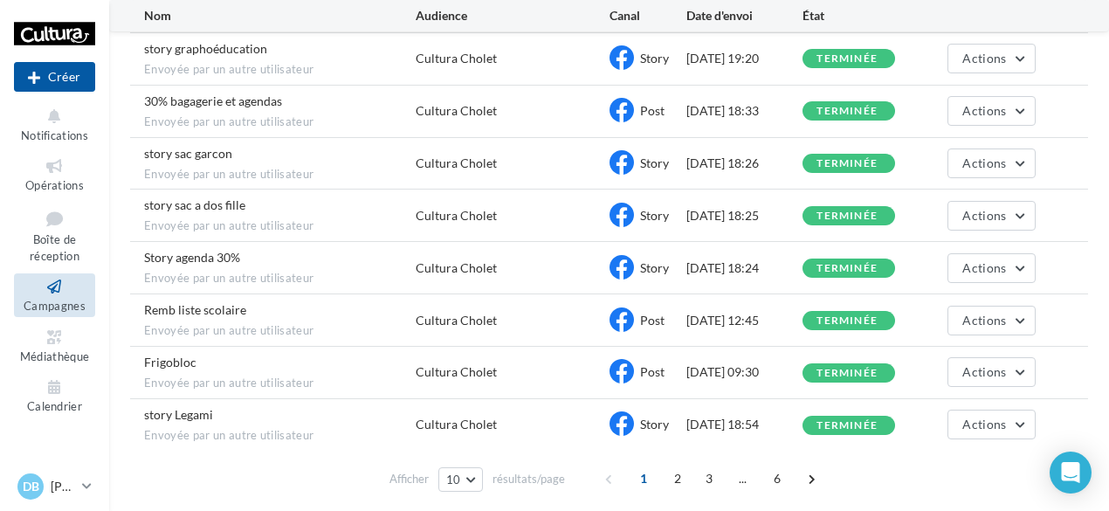
scroll to position [335, 0]
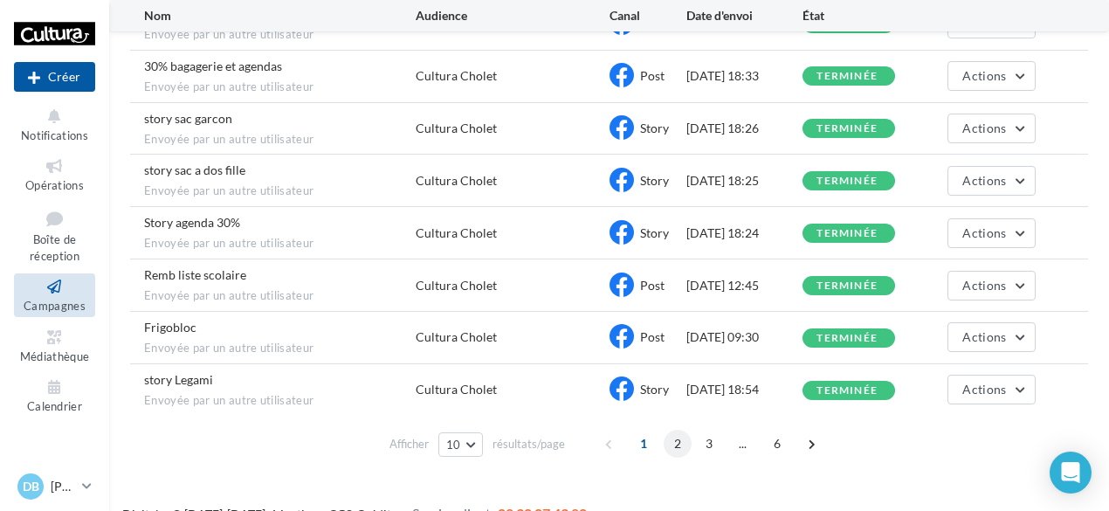
click at [673, 433] on span "2" at bounding box center [678, 444] width 28 height 28
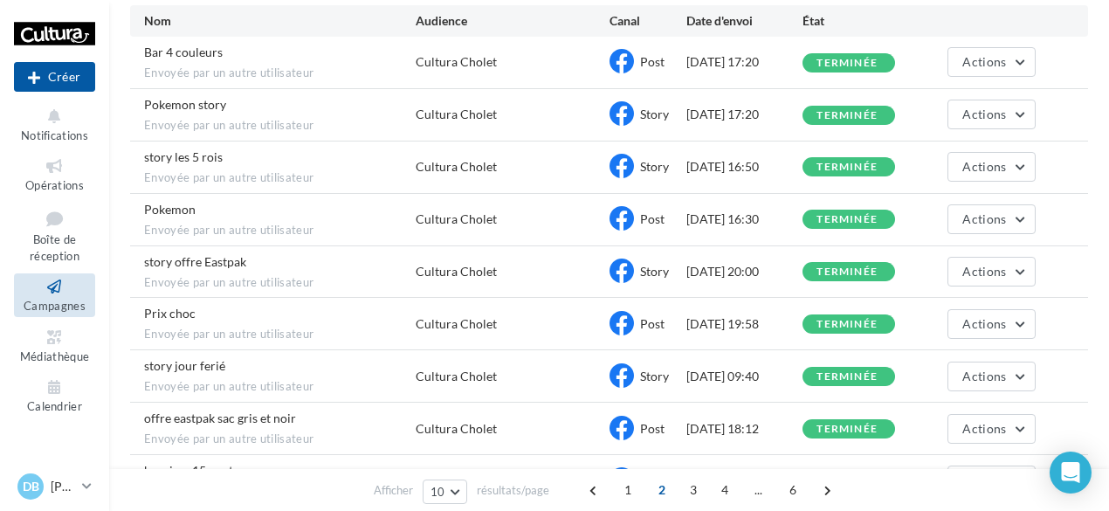
scroll to position [196, 0]
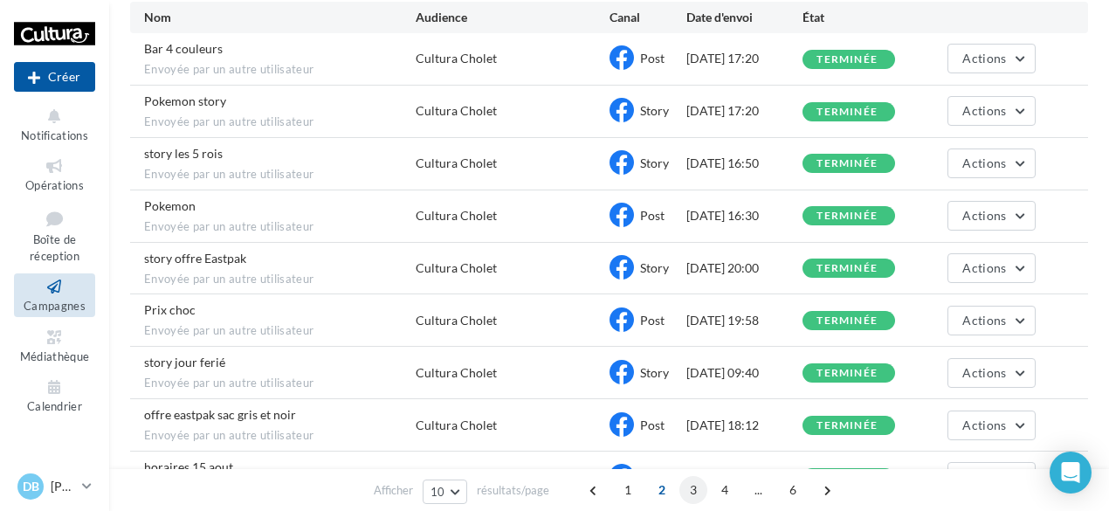
click at [691, 494] on span "3" at bounding box center [694, 490] width 28 height 28
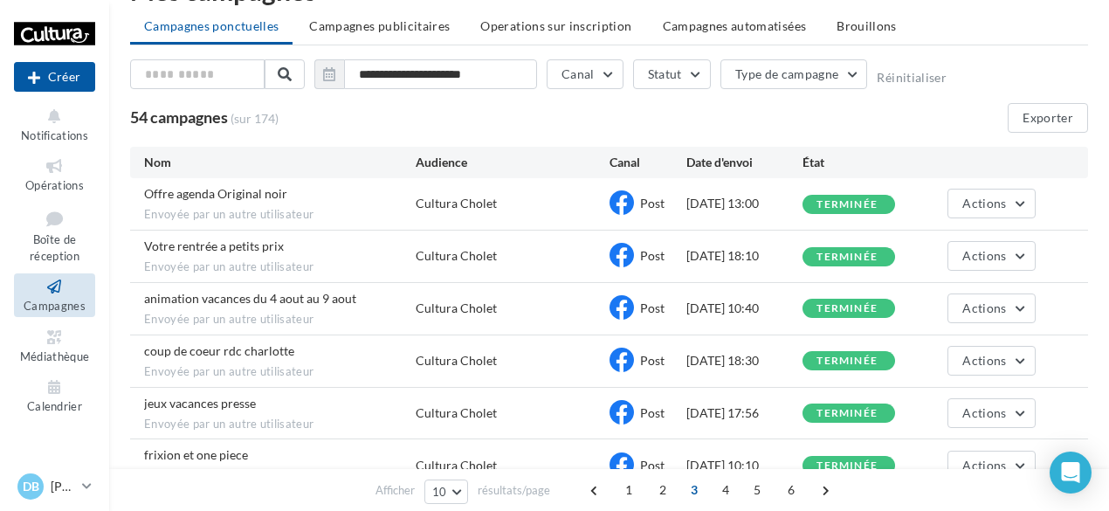
scroll to position [0, 0]
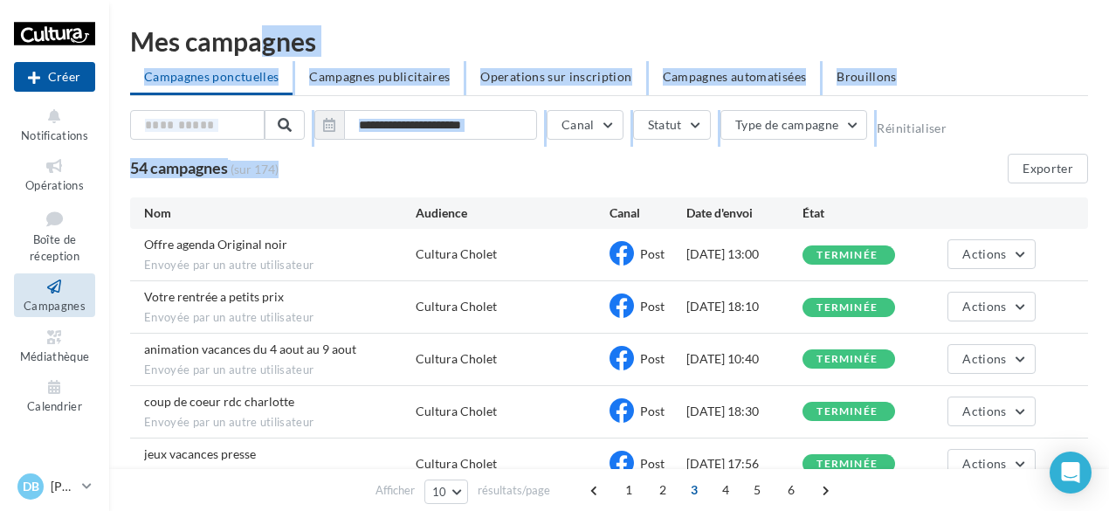
drag, startPoint x: 134, startPoint y: 31, endPoint x: 359, endPoint y: 198, distance: 281.0
click at [359, 198] on div "**********" at bounding box center [609, 414] width 958 height 772
click at [400, 174] on div "54 campagnes (sur 174) Exporter" at bounding box center [609, 169] width 958 height 30
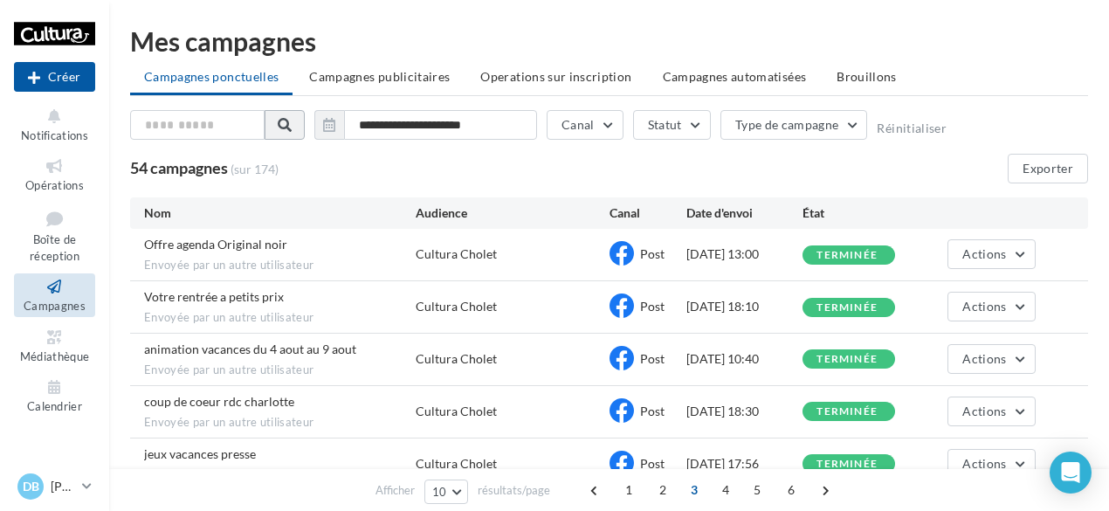
click at [299, 135] on button at bounding box center [285, 125] width 40 height 30
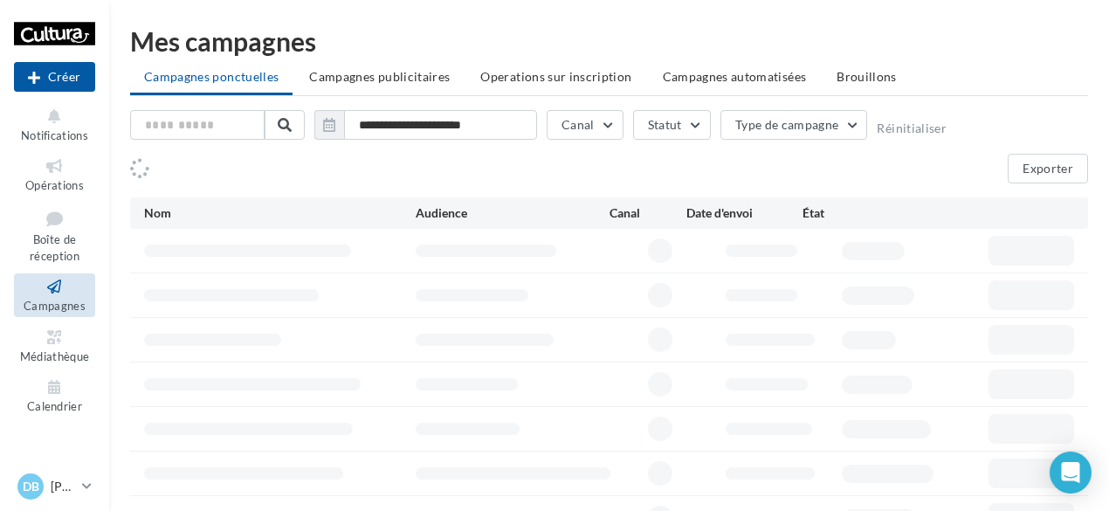
click at [370, 169] on div "Exporter" at bounding box center [609, 169] width 958 height 30
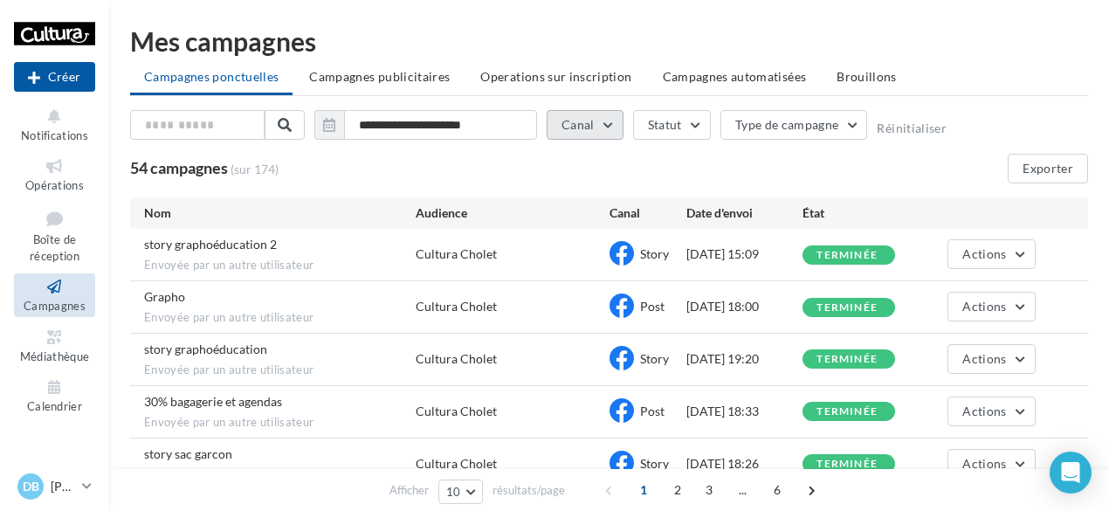
click at [604, 130] on button "Canal" at bounding box center [585, 125] width 77 height 30
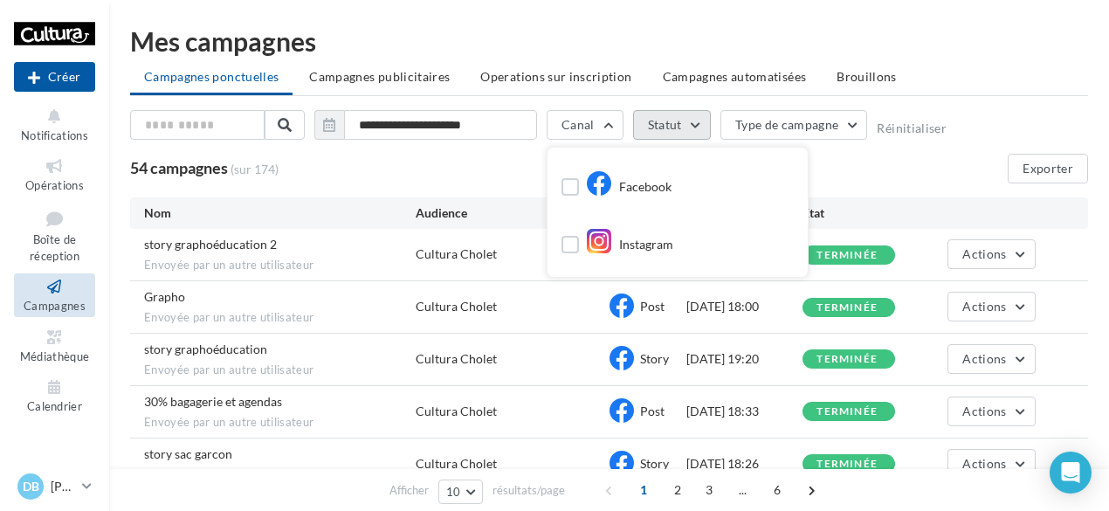
click at [663, 131] on button "Statut" at bounding box center [672, 125] width 78 height 30
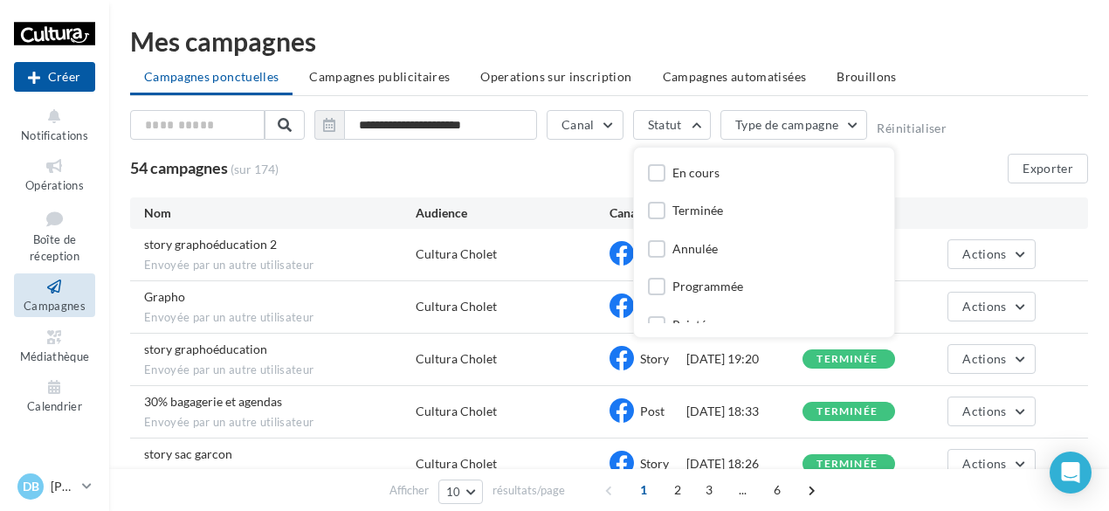
click at [879, 213] on div "En cours Terminée Annulée Programmée Rejetée En attente" at bounding box center [764, 243] width 260 height 190
click at [847, 114] on button "Type de campagne" at bounding box center [795, 125] width 148 height 30
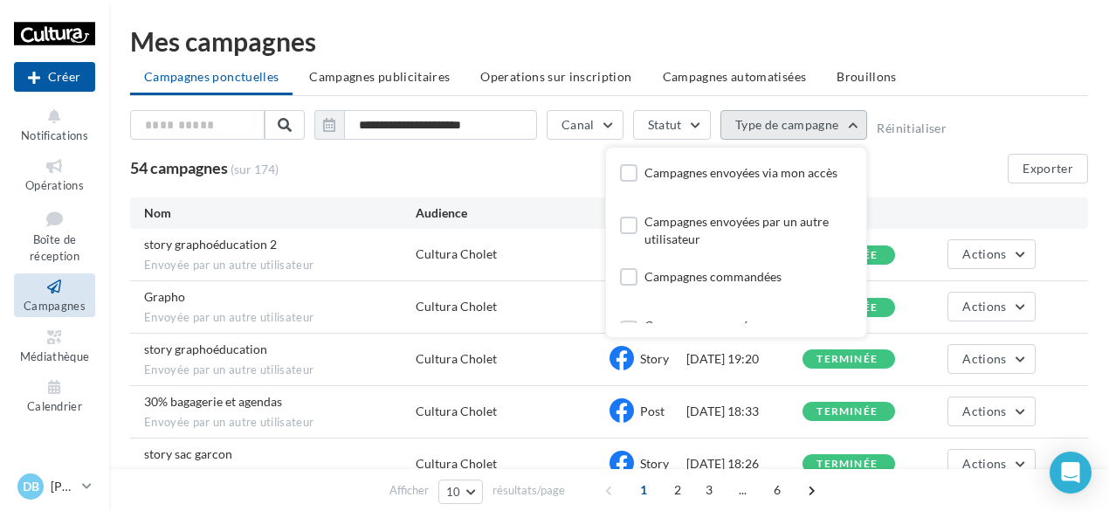
scroll to position [34, 0]
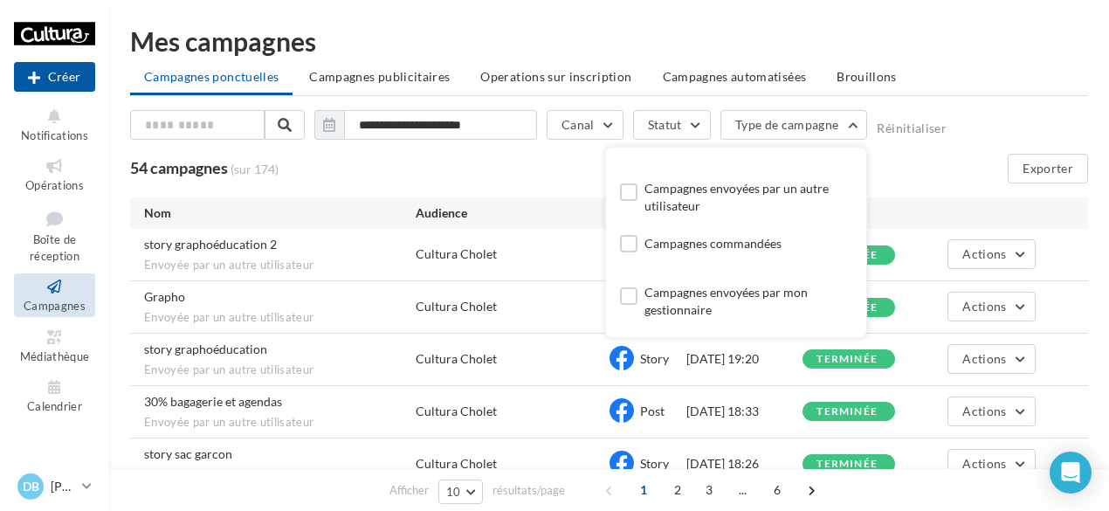
click at [953, 163] on div "54 campagnes (sur 174) Exporter" at bounding box center [609, 169] width 958 height 30
